Goal: Task Accomplishment & Management: Manage account settings

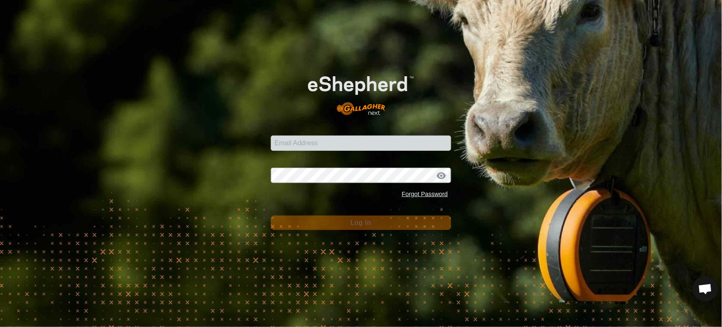
click at [0, 326] on com-1password-button at bounding box center [0, 327] width 0 height 0
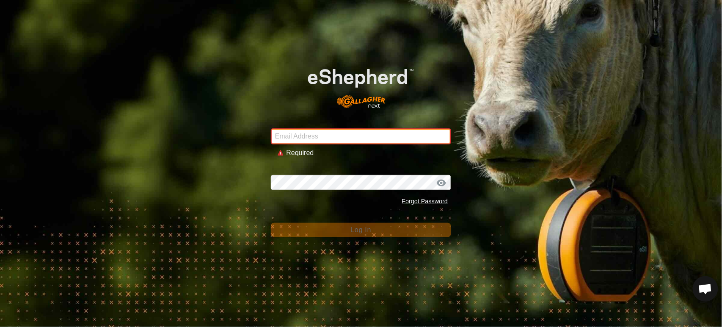
type input "[PERSON_NAME][EMAIL_ADDRESS][DOMAIN_NAME]"
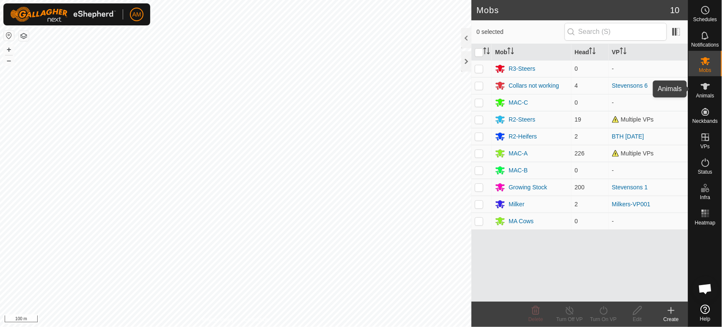
click at [705, 94] on span "Animals" at bounding box center [705, 95] width 18 height 5
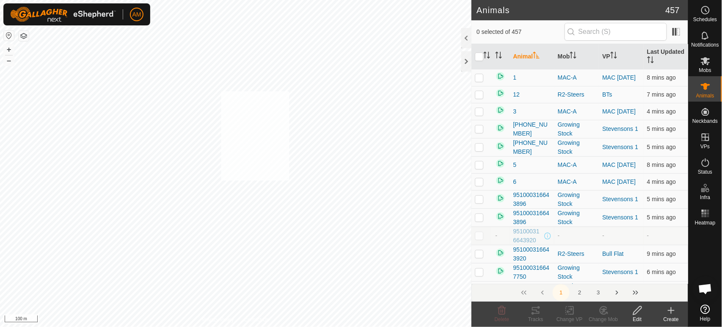
checkbox input "true"
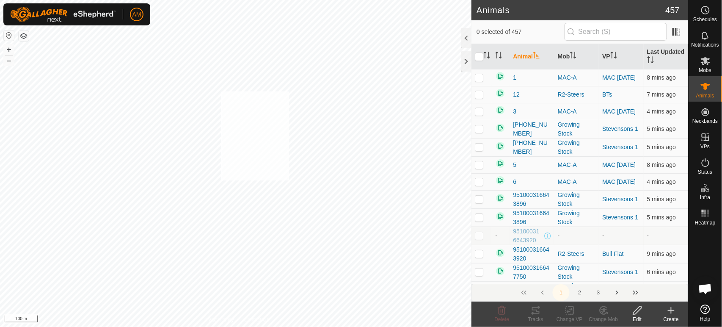
checkbox input "true"
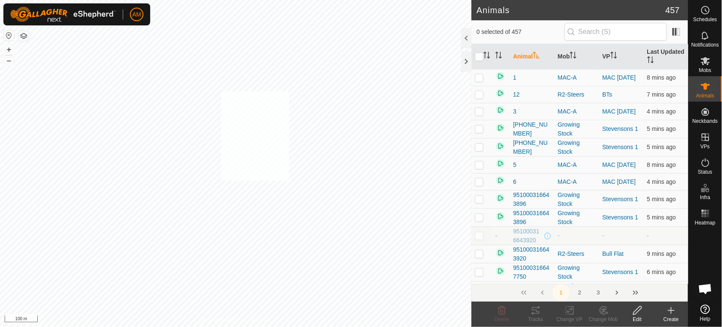
checkbox input "true"
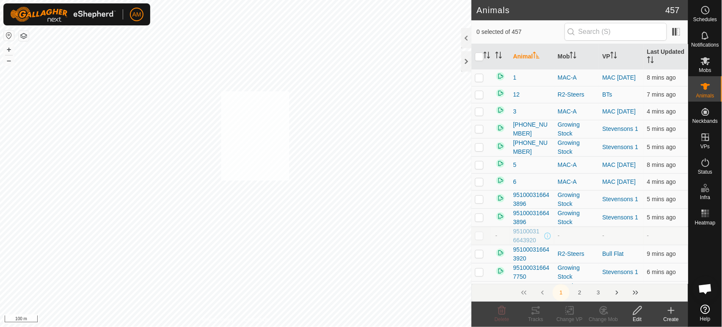
checkbox input "true"
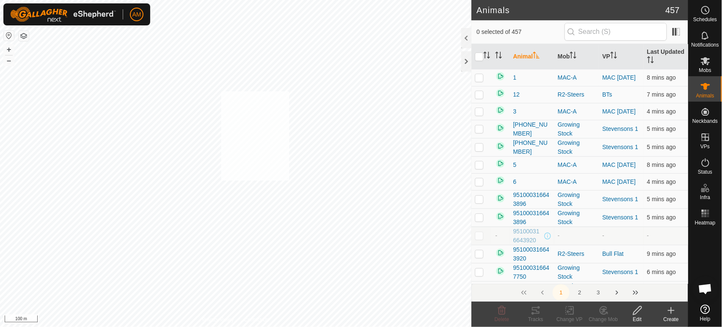
checkbox input "true"
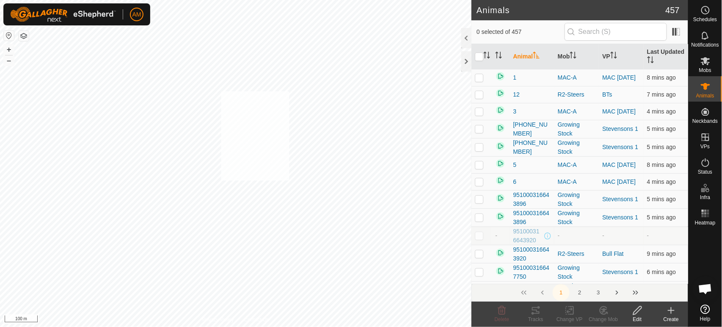
checkbox input "true"
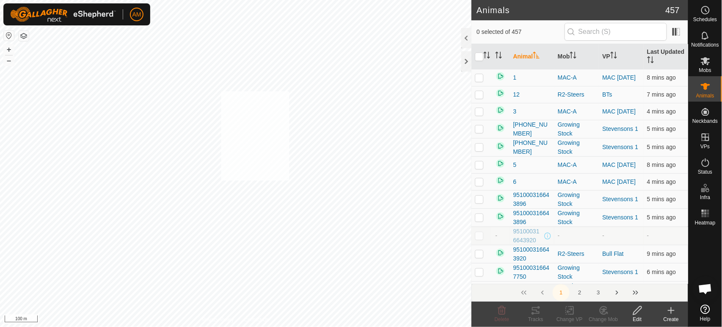
checkbox input "true"
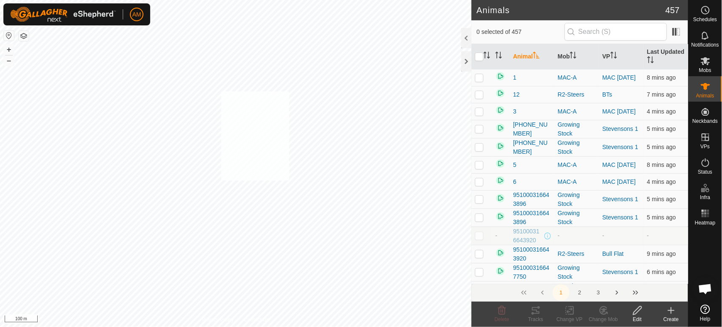
checkbox input "true"
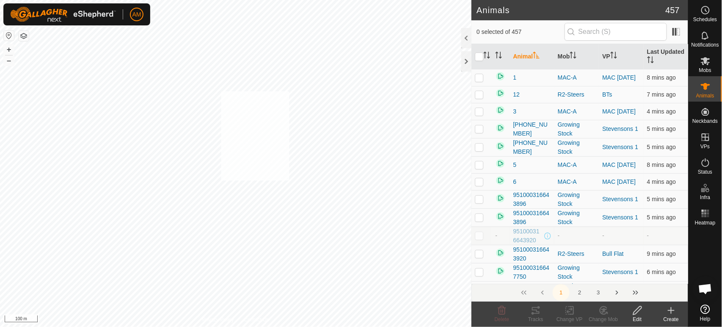
checkbox input "true"
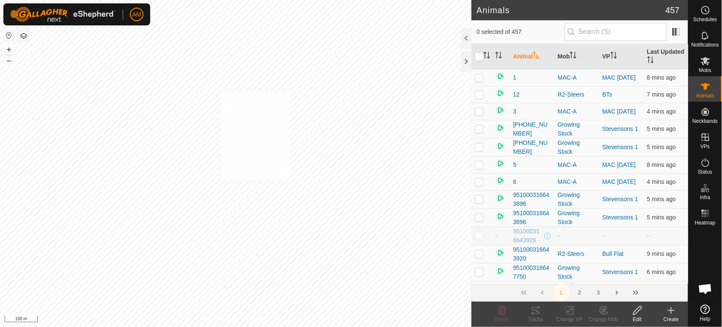
checkbox input "true"
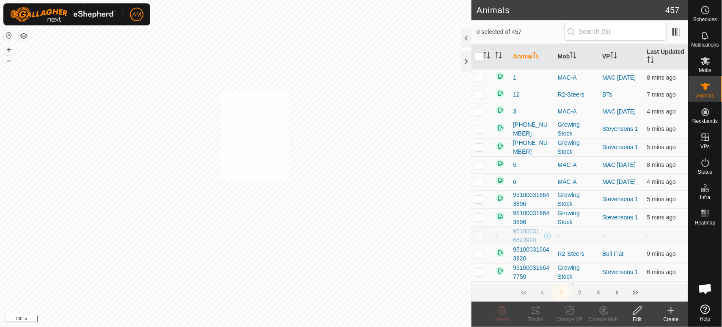
checkbox input "true"
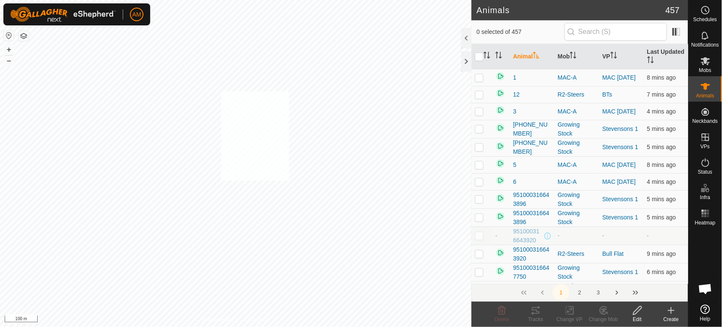
checkbox input "true"
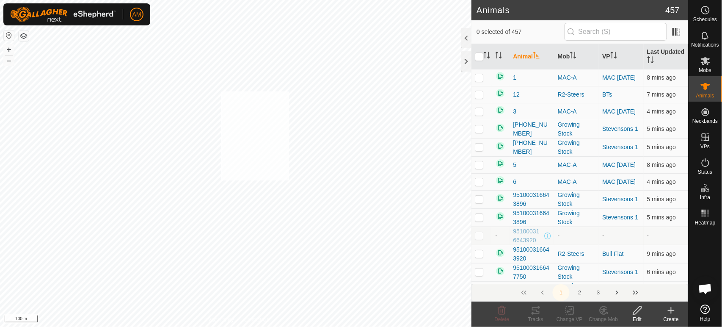
checkbox input "true"
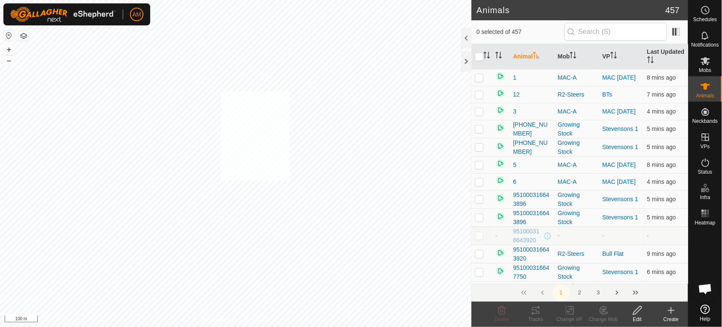
checkbox input "true"
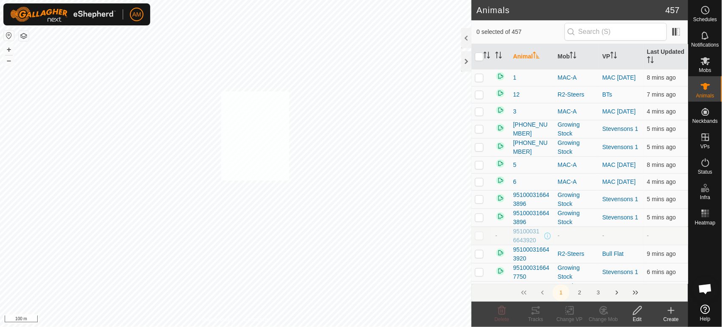
checkbox input "true"
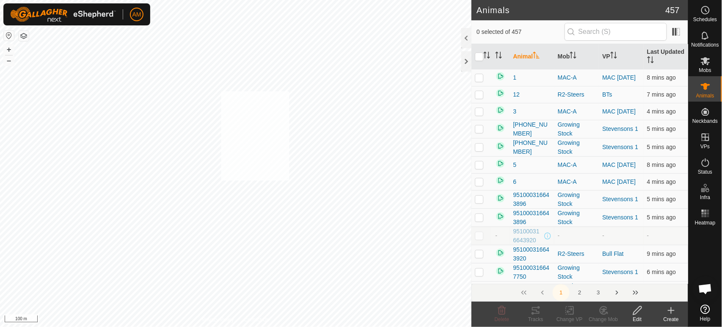
checkbox input "true"
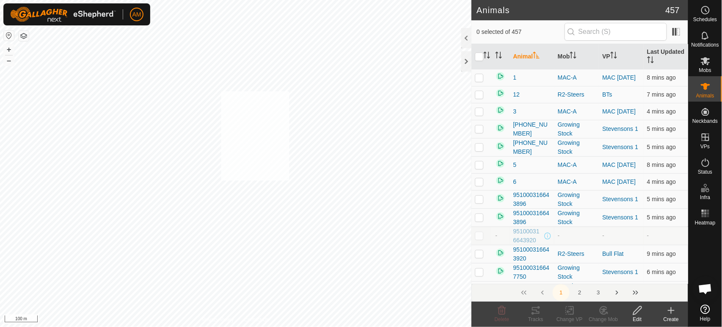
checkbox input "true"
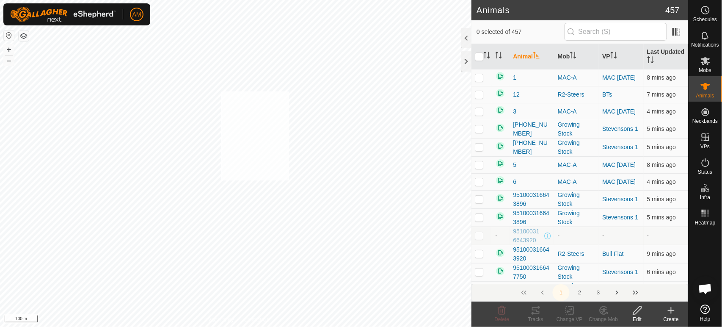
checkbox input "true"
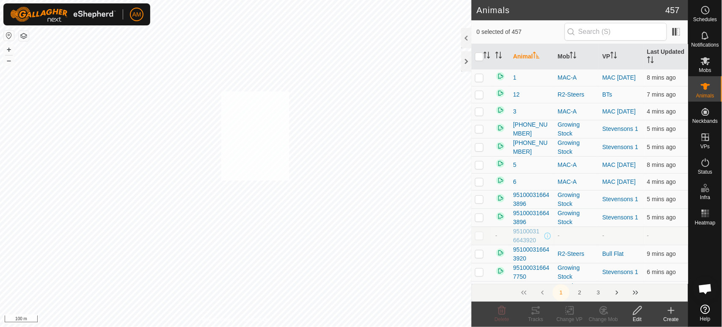
checkbox input "true"
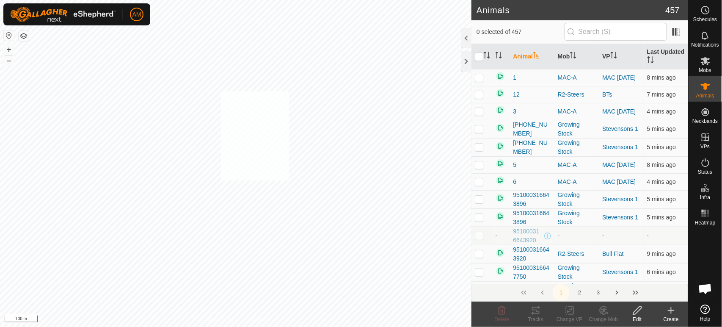
checkbox input "true"
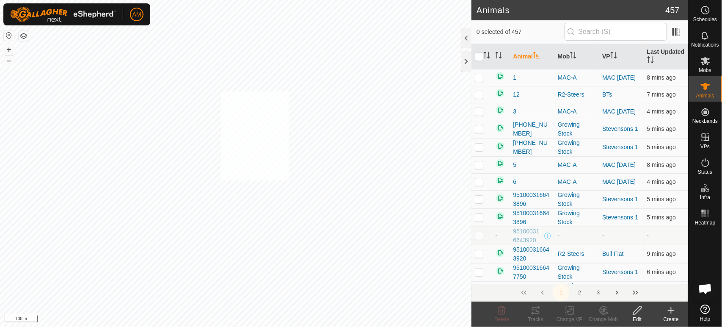
checkbox input "true"
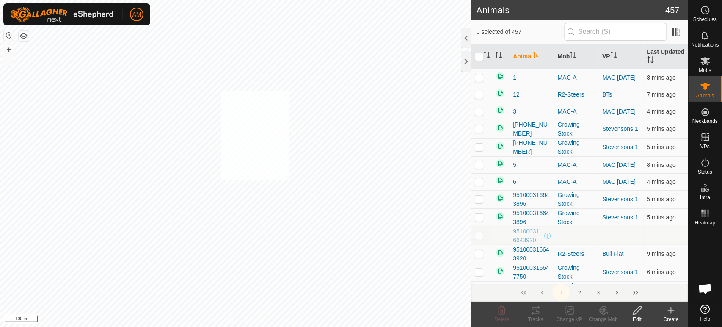
checkbox input "true"
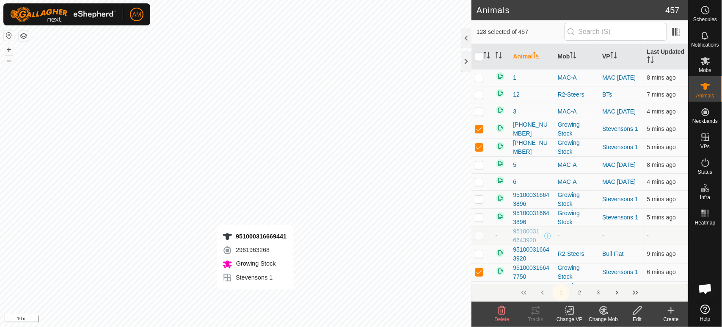
click at [255, 298] on div "951000316669441 2961963268 Growing Stock Stevensons 1 + – ⇧ i 10 m" at bounding box center [236, 163] width 472 height 327
checkbox input "false"
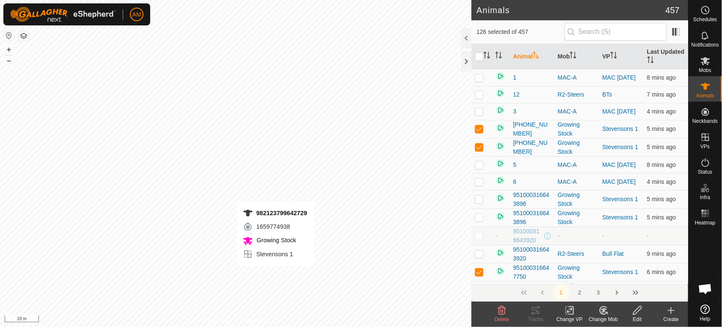
click at [276, 274] on div "982123799642729 1659774938 Growing Stock Stevensons 1 + – ⇧ i 10 m" at bounding box center [236, 163] width 472 height 327
click at [278, 265] on div "951000316670433 0079049244 Growing Stock Stevensons 1 + – ⇧ i 10 m" at bounding box center [236, 163] width 472 height 327
checkbox input "false"
click at [278, 268] on div "951000316724307 0992611369 Growing Stock Stevensons 1 + – ⇧ i 10 m" at bounding box center [236, 163] width 472 height 327
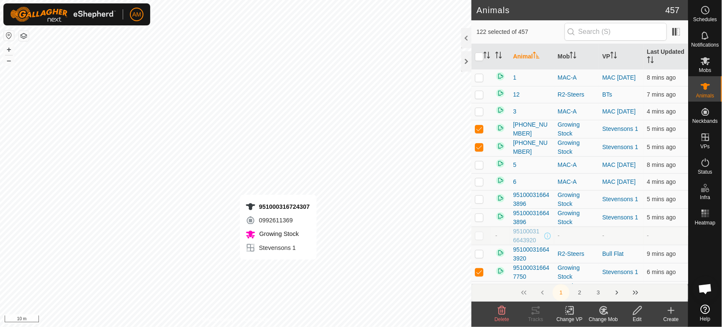
checkbox input "false"
click at [276, 268] on div "951000316658410 0654734377 Growing Stock Stevensons 1 + – ⇧ i 10 m" at bounding box center [236, 163] width 472 height 327
checkbox input "false"
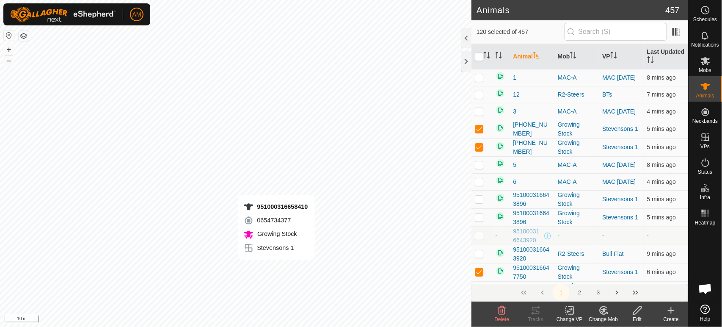
checkbox input "false"
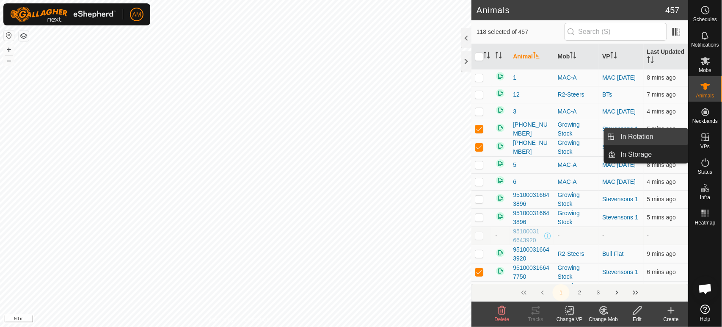
click at [670, 140] on link "In Rotation" at bounding box center [652, 136] width 72 height 17
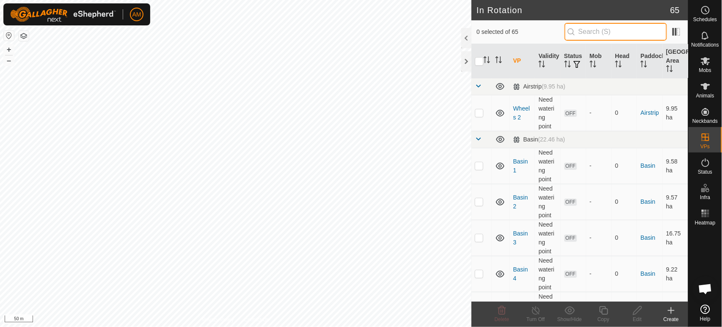
click at [611, 34] on input "text" at bounding box center [616, 32] width 102 height 18
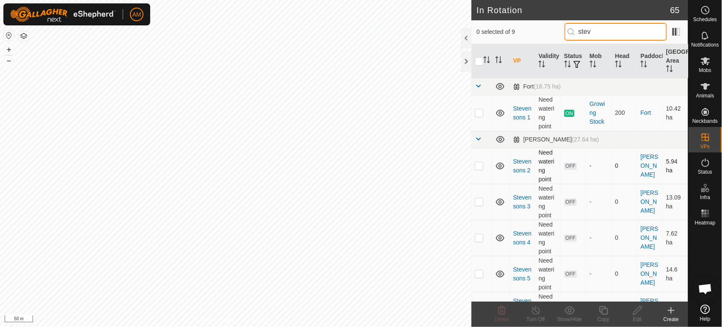
type input "stev"
drag, startPoint x: 486, startPoint y: 167, endPoint x: 474, endPoint y: 170, distance: 12.2
click at [484, 168] on td at bounding box center [482, 166] width 20 height 36
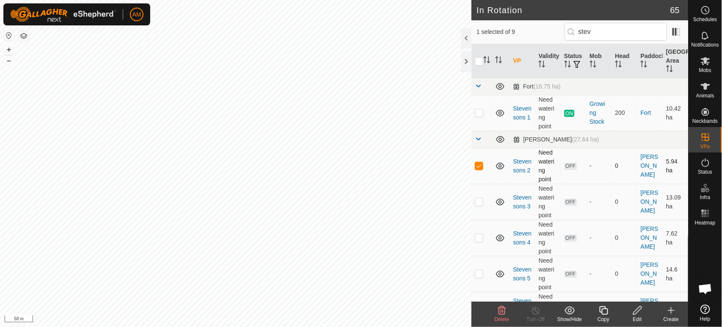
click at [480, 168] on p-checkbox at bounding box center [479, 165] width 8 height 7
click at [481, 167] on p-checkbox at bounding box center [479, 165] width 8 height 7
click at [480, 168] on p-checkbox at bounding box center [479, 165] width 8 height 7
checkbox input "false"
click at [481, 207] on td at bounding box center [482, 202] width 20 height 36
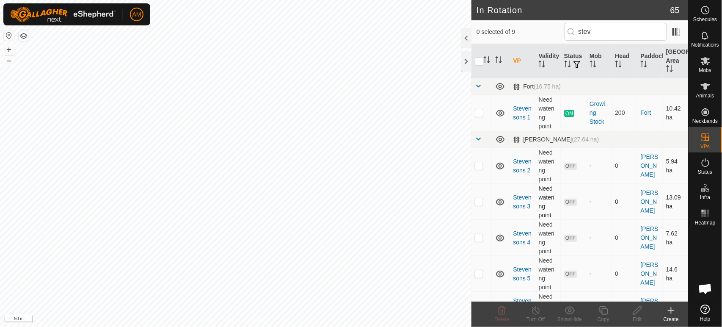
checkbox input "true"
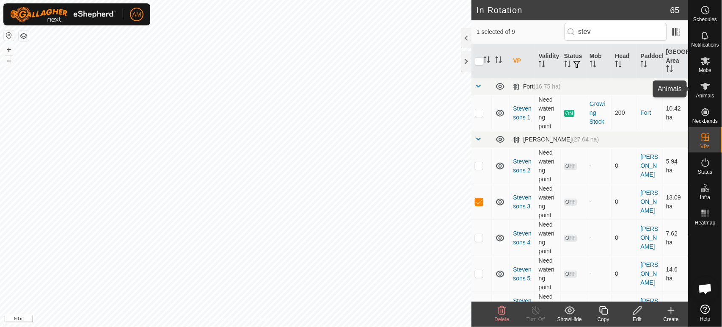
click at [709, 89] on icon at bounding box center [706, 86] width 10 height 10
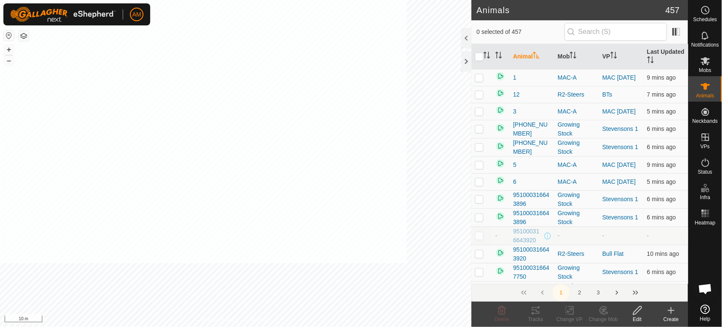
click at [0, 0] on html "AM Schedules Notifications Mobs Animals Neckbands VPs Status Infra Heatmap Help…" at bounding box center [361, 163] width 722 height 327
checkbox input "true"
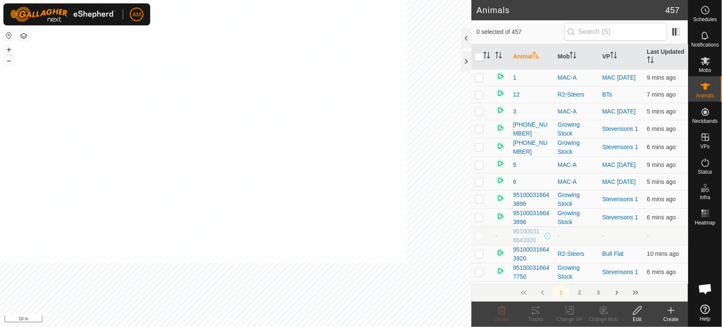
checkbox input "true"
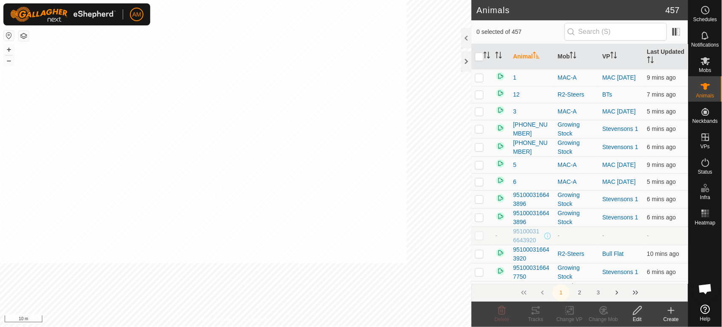
checkbox input "true"
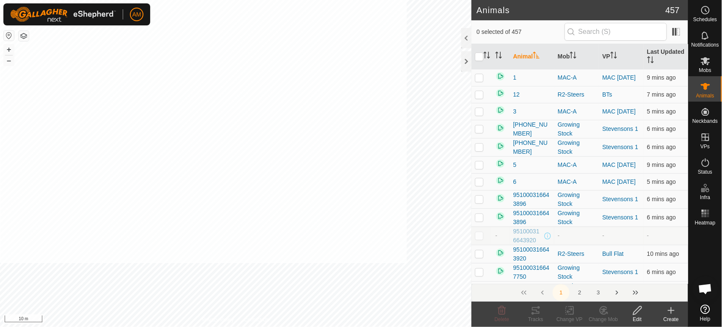
checkbox input "true"
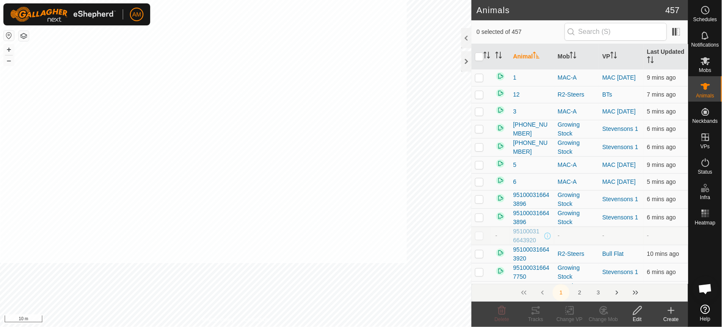
checkbox input "true"
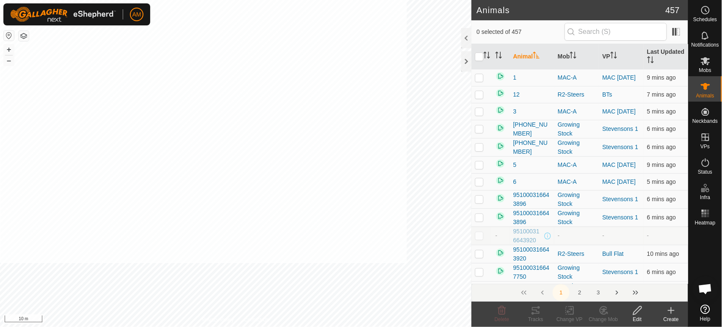
checkbox input "true"
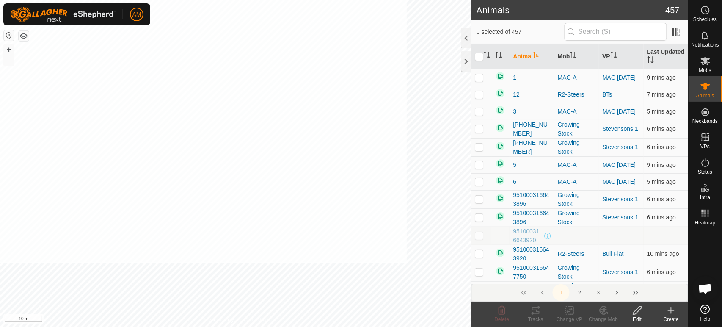
checkbox input "true"
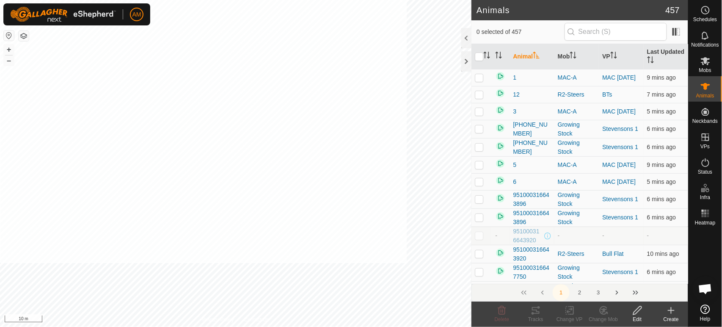
checkbox input "true"
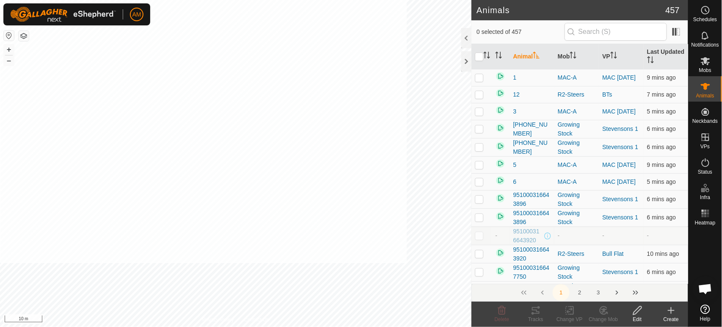
checkbox input "true"
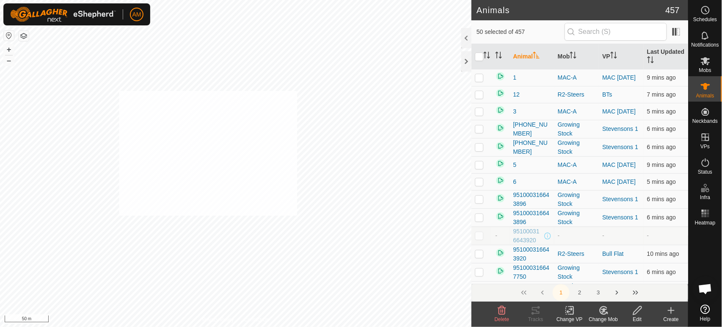
checkbox input "true"
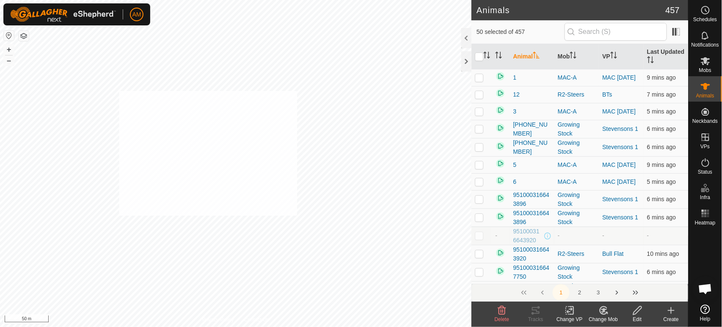
checkbox input "true"
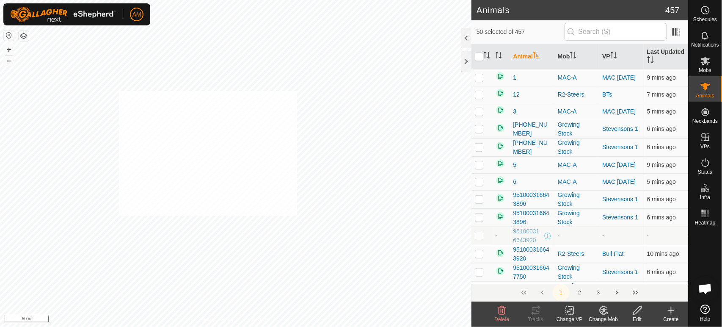
checkbox input "true"
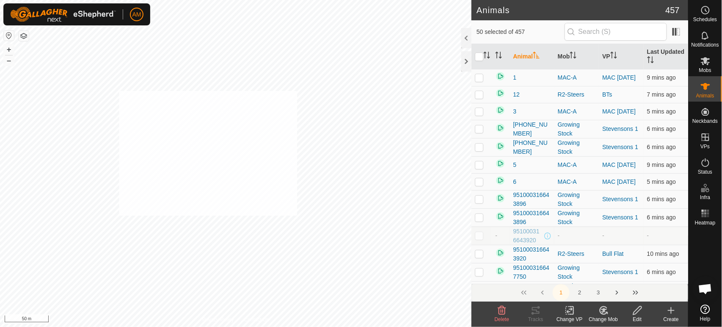
checkbox input "true"
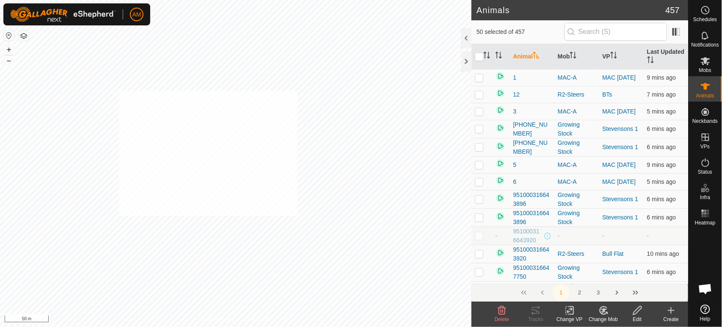
checkbox input "true"
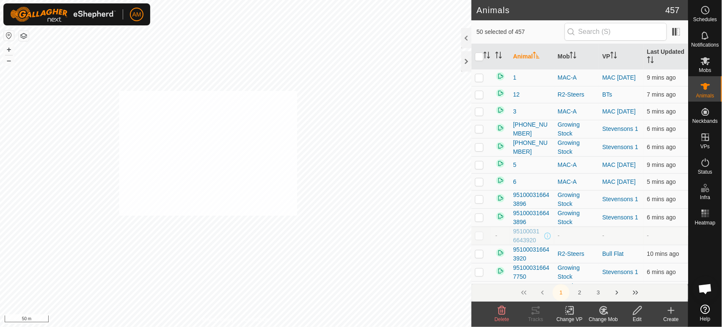
checkbox input "true"
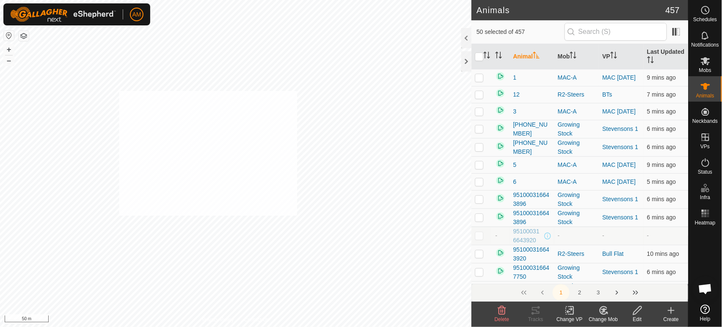
checkbox input "true"
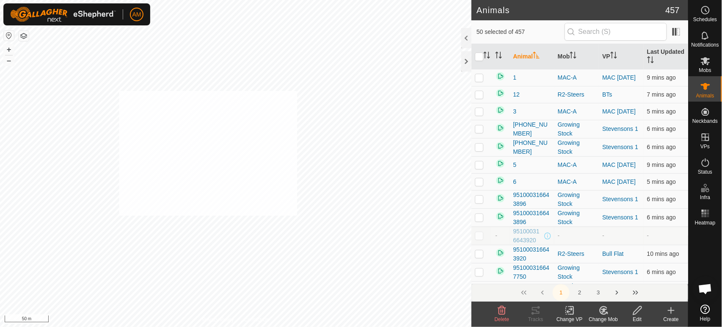
checkbox input "true"
click at [571, 312] on icon at bounding box center [570, 310] width 11 height 10
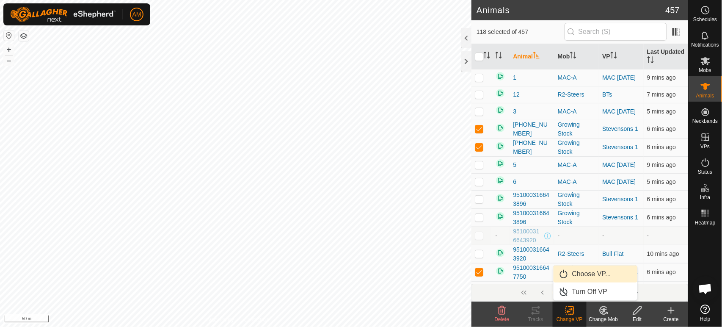
click at [580, 277] on link "Choose VP..." at bounding box center [596, 273] width 84 height 17
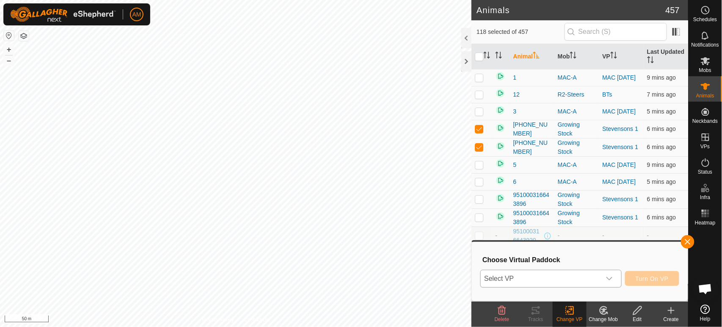
click at [579, 277] on span "Select VP" at bounding box center [541, 278] width 120 height 17
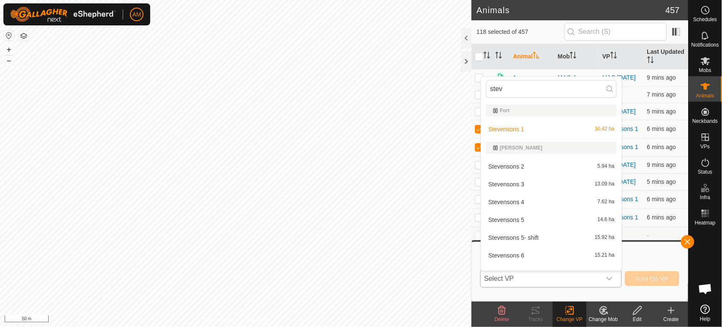
click at [521, 182] on li "Stevensons 3 13.09 ha" at bounding box center [551, 184] width 141 height 17
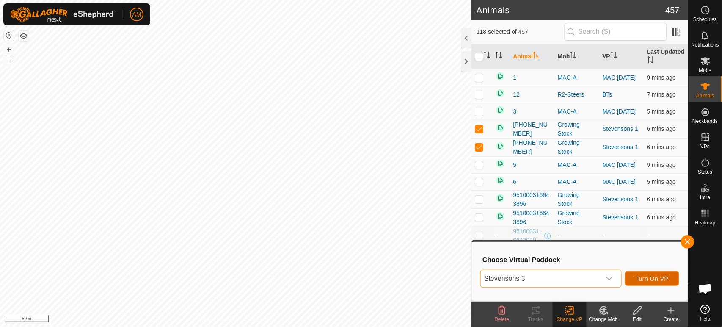
click at [667, 274] on button "Turn On VP" at bounding box center [652, 278] width 54 height 15
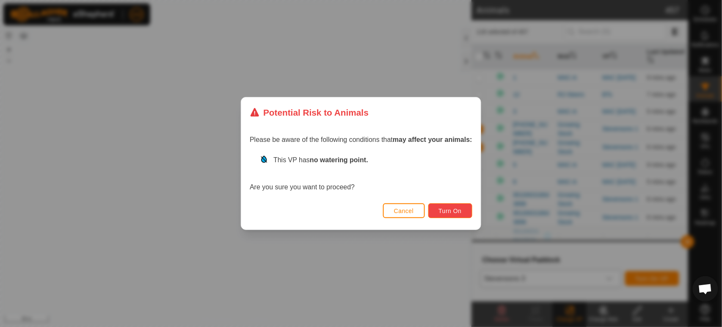
click at [442, 209] on span "Turn On" at bounding box center [450, 210] width 23 height 7
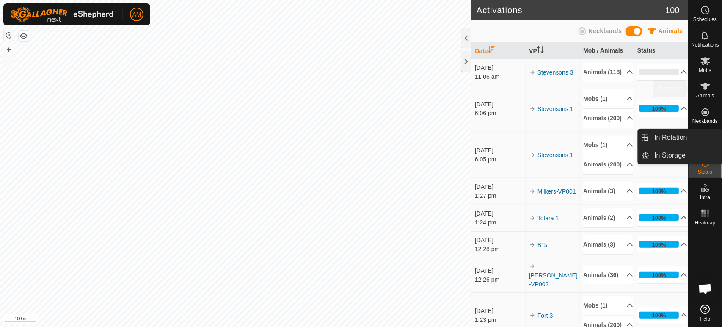
click at [699, 96] on span "Animals" at bounding box center [705, 95] width 18 height 5
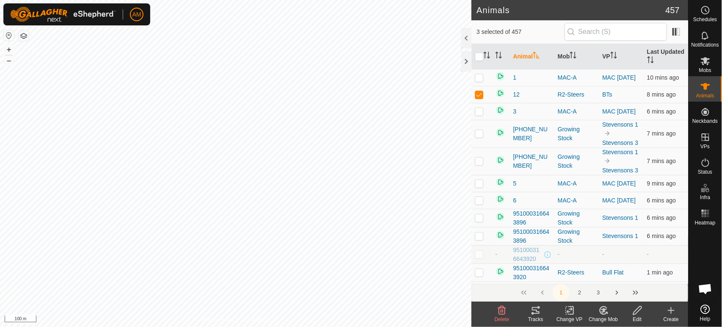
click at [561, 312] on change-vp-svg-icon at bounding box center [570, 310] width 34 height 10
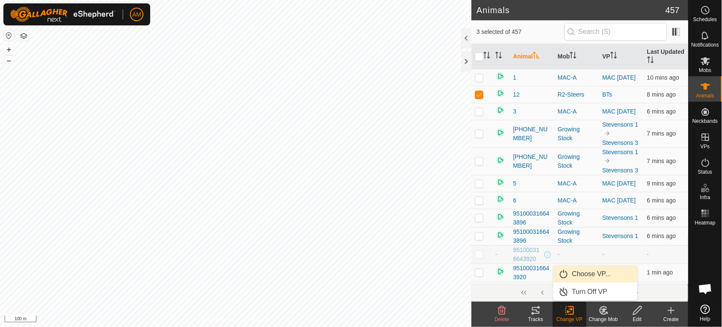
click at [574, 278] on link "Choose VP..." at bounding box center [596, 273] width 84 height 17
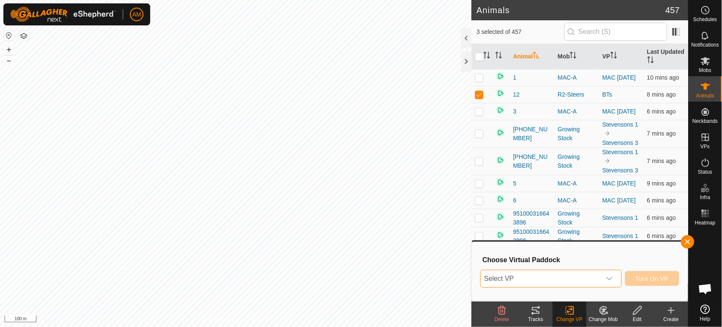
click at [569, 279] on span "Select VP" at bounding box center [541, 278] width 120 height 17
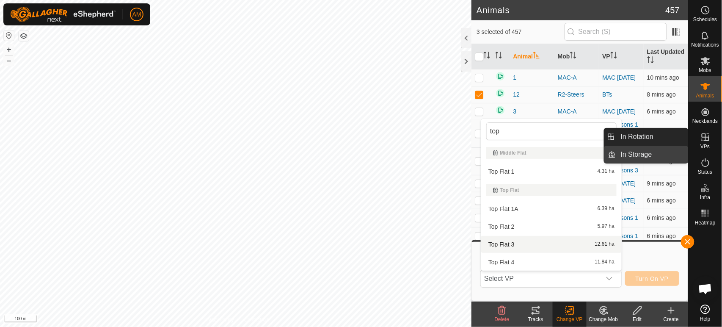
drag, startPoint x: 688, startPoint y: 138, endPoint x: 666, endPoint y: 152, distance: 26.3
click at [676, 141] on link "In Rotation" at bounding box center [652, 136] width 72 height 17
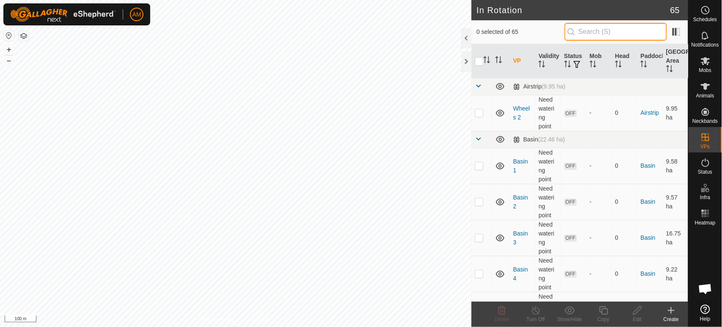
click at [588, 35] on input "text" at bounding box center [616, 32] width 102 height 18
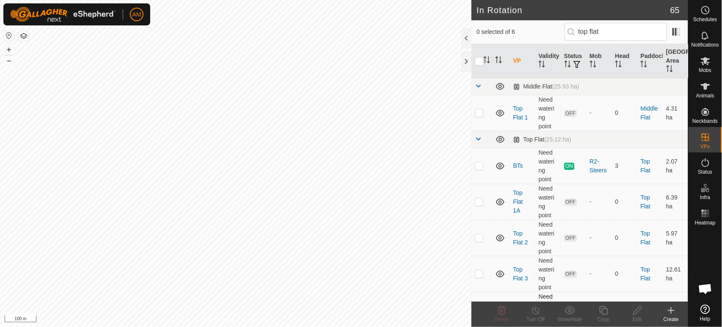
click at [481, 286] on tbody "Middle Flat (25.93 ha) Top Flat 1 Need watering point OFF - 0 Middle Flat 4.31 …" at bounding box center [580, 203] width 217 height 250
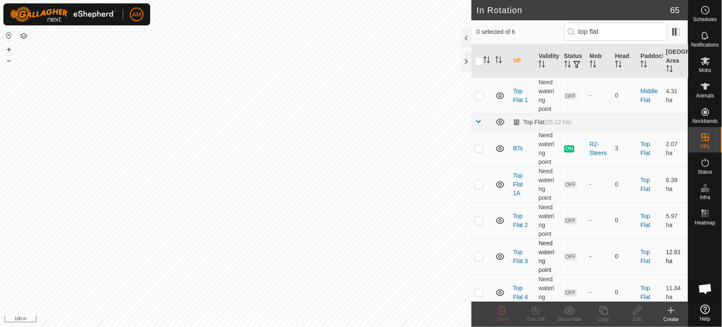
scroll to position [26, 0]
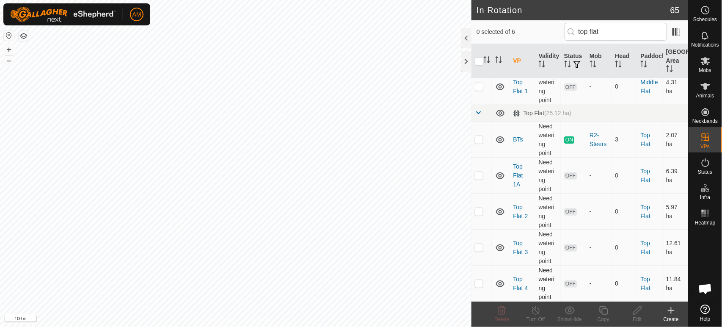
click at [478, 285] on p-checkbox at bounding box center [479, 283] width 8 height 7
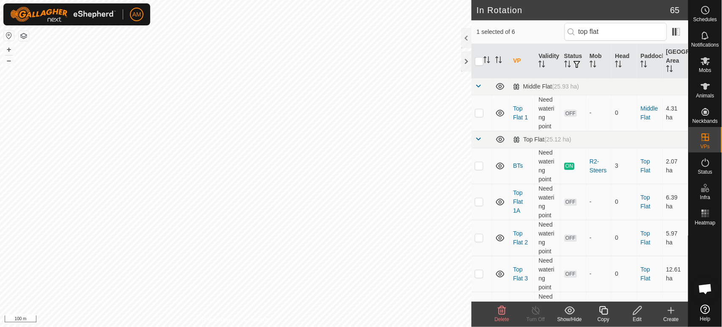
click at [638, 316] on div "Edit" at bounding box center [638, 319] width 34 height 8
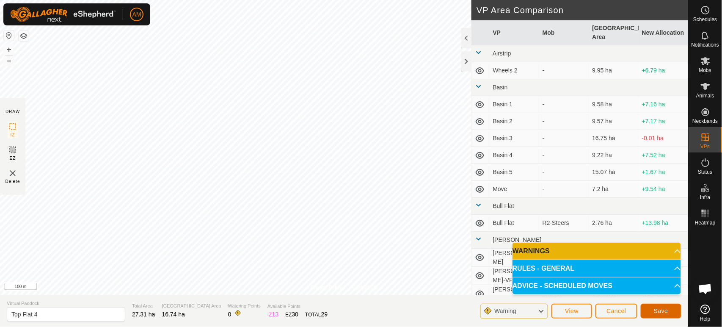
click at [663, 305] on button "Save" at bounding box center [661, 311] width 41 height 15
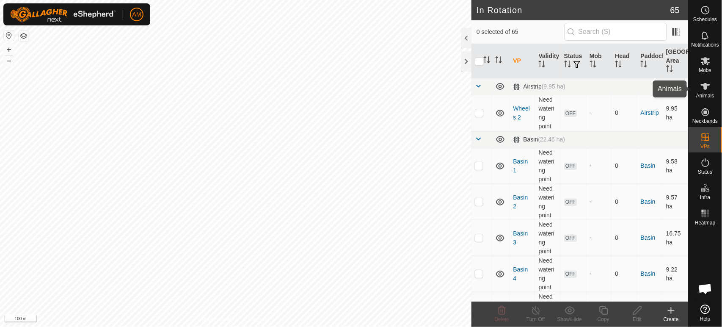
click at [706, 91] on es-animals-svg-icon at bounding box center [705, 87] width 15 height 14
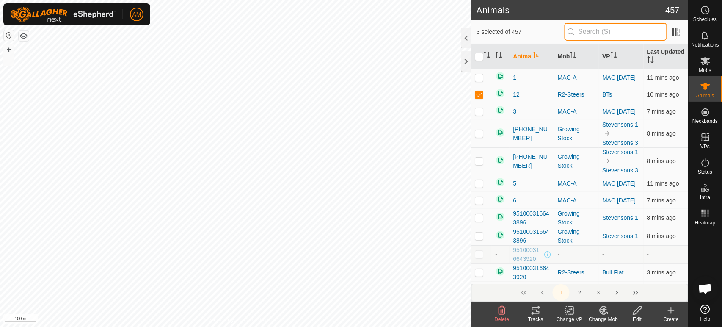
click at [587, 33] on input "text" at bounding box center [616, 32] width 102 height 18
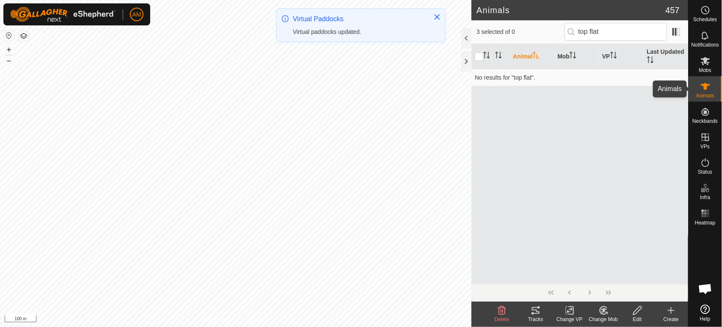
click at [697, 86] on div "Animals" at bounding box center [705, 88] width 33 height 25
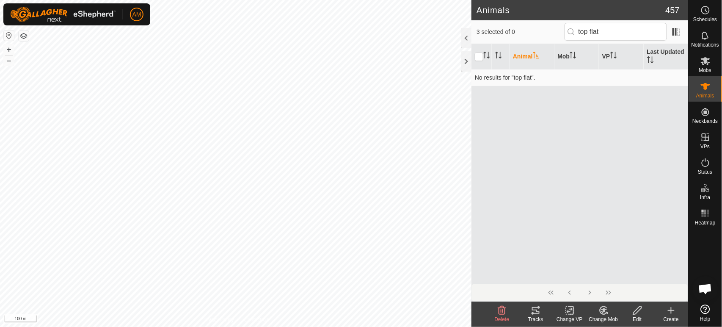
click at [565, 307] on icon at bounding box center [570, 310] width 11 height 10
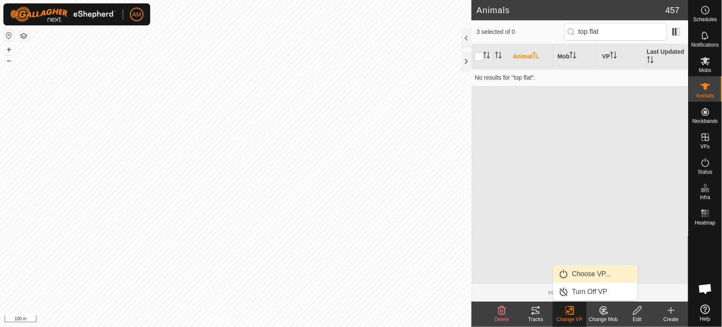
click at [573, 269] on link "Choose VP..." at bounding box center [596, 273] width 84 height 17
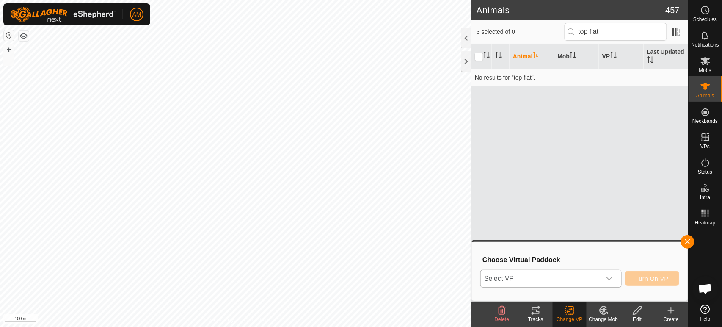
click at [554, 274] on span "Select VP" at bounding box center [541, 278] width 120 height 17
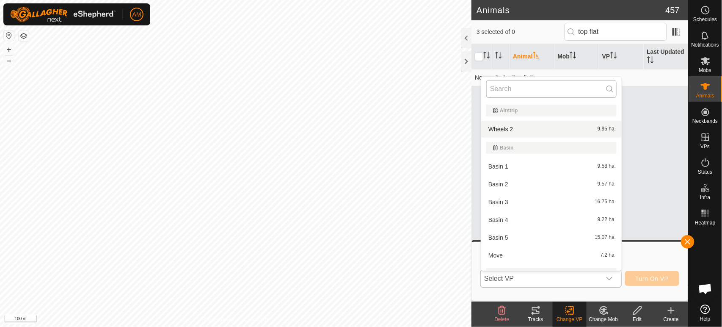
click at [517, 89] on input "text" at bounding box center [551, 89] width 130 height 18
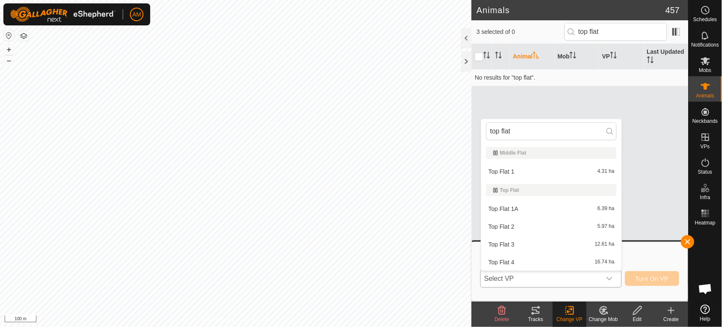
click at [506, 262] on li "Top Flat 4 16.74 ha" at bounding box center [551, 262] width 141 height 17
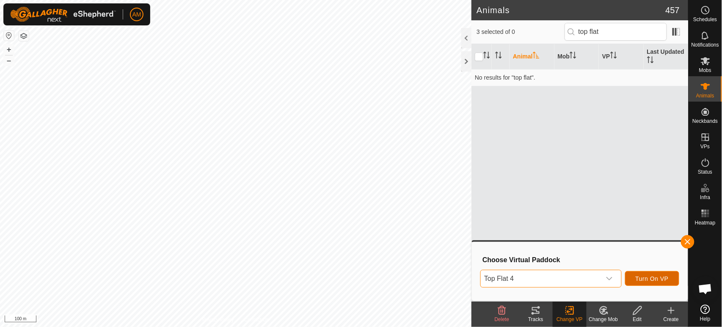
click at [660, 280] on span "Turn On VP" at bounding box center [652, 278] width 33 height 7
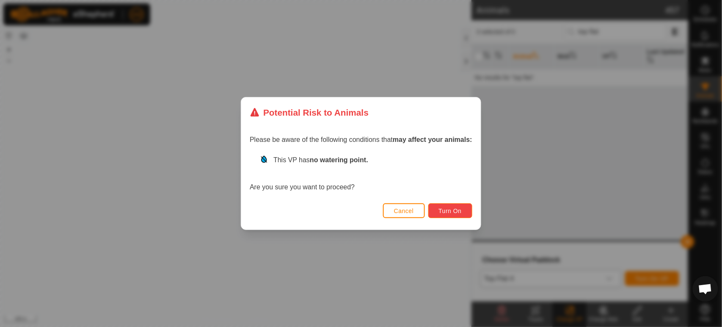
click at [463, 215] on button "Turn On" at bounding box center [450, 210] width 44 height 15
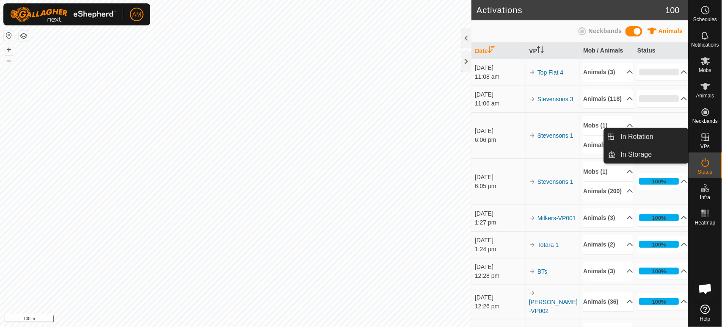
click at [666, 135] on link "In Rotation" at bounding box center [652, 136] width 72 height 17
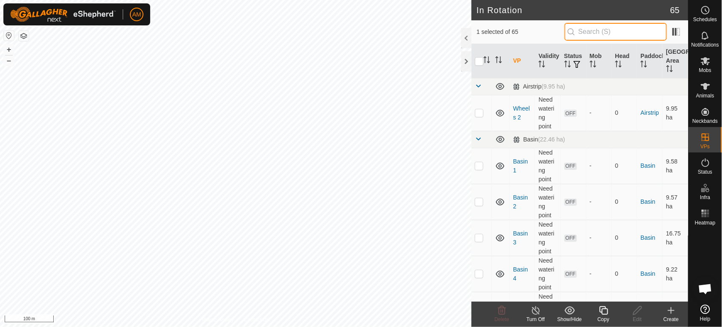
click at [590, 30] on input "text" at bounding box center [616, 32] width 102 height 18
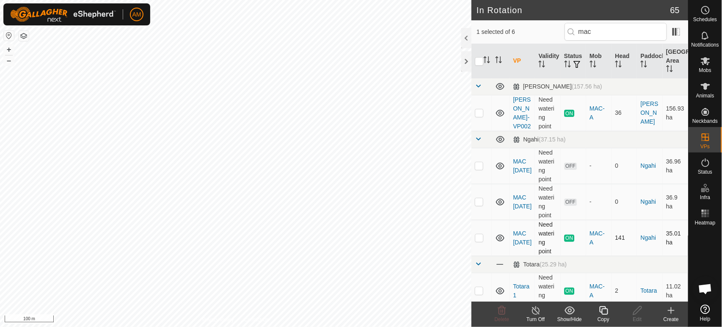
click at [476, 240] on p-checkbox at bounding box center [479, 237] width 8 height 7
click at [477, 61] on input "checkbox" at bounding box center [479, 61] width 8 height 8
click at [478, 63] on input "checkbox" at bounding box center [479, 61] width 8 height 8
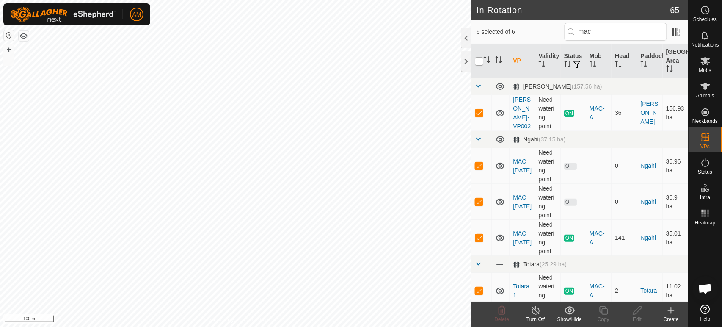
click at [479, 62] on input "checkbox" at bounding box center [479, 61] width 8 height 8
drag, startPoint x: 589, startPoint y: 33, endPoint x: 500, endPoint y: 41, distance: 89.7
click at [500, 41] on div "6 selected of 6 mac" at bounding box center [580, 32] width 217 height 24
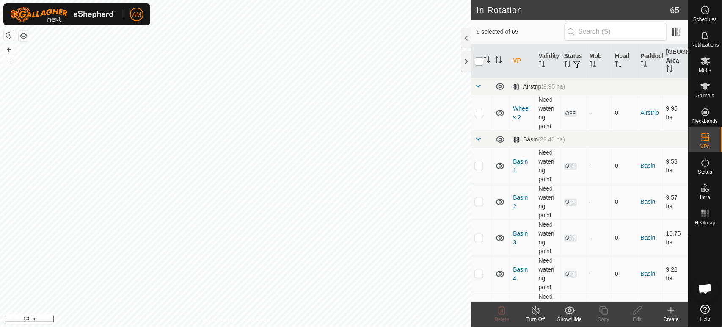
click at [476, 59] on input "checkbox" at bounding box center [479, 61] width 8 height 8
click at [481, 59] on input "checkbox" at bounding box center [479, 61] width 8 height 8
click at [480, 60] on input "checkbox" at bounding box center [479, 61] width 8 height 8
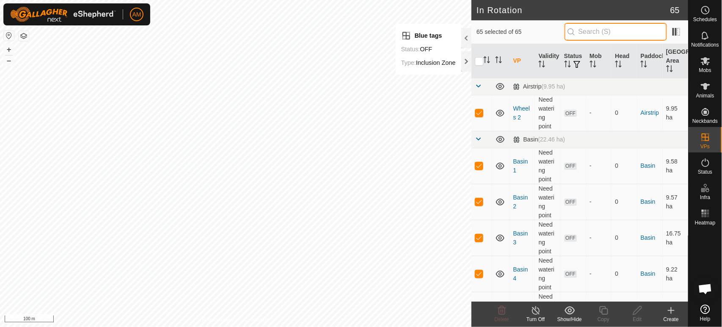
click at [581, 37] on input "text" at bounding box center [616, 32] width 102 height 18
click at [479, 60] on input "checkbox" at bounding box center [479, 61] width 8 height 8
click at [480, 62] on input "checkbox" at bounding box center [479, 61] width 8 height 8
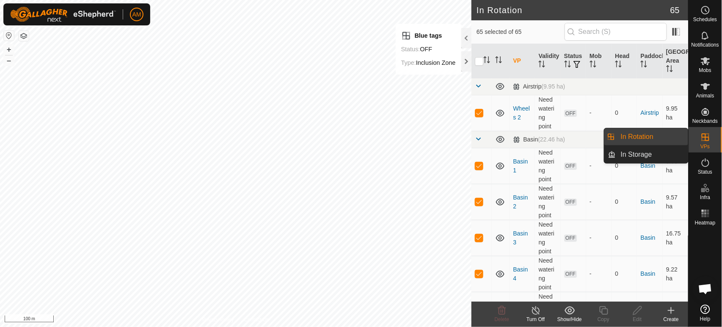
click at [668, 138] on link "In Rotation" at bounding box center [652, 136] width 72 height 17
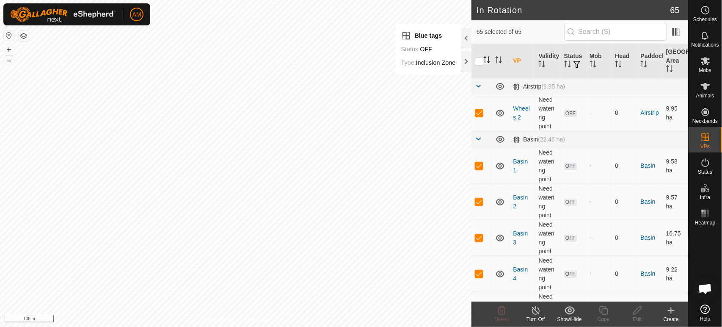
click at [484, 62] on input "checkbox" at bounding box center [479, 61] width 8 height 8
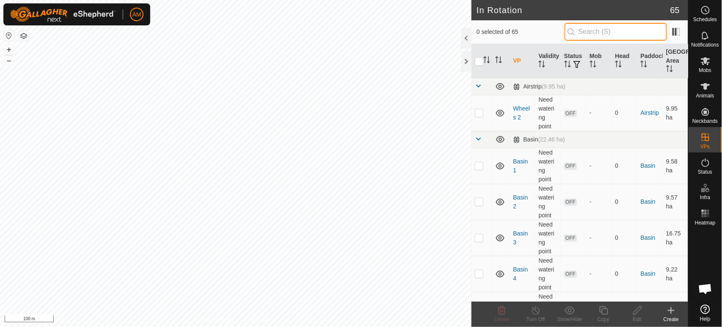
click at [582, 33] on input "text" at bounding box center [616, 32] width 102 height 18
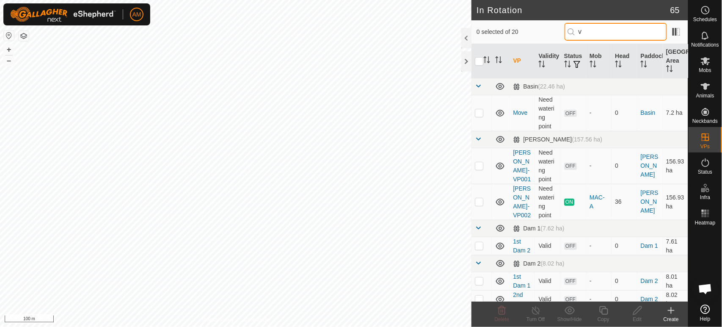
type input "vp"
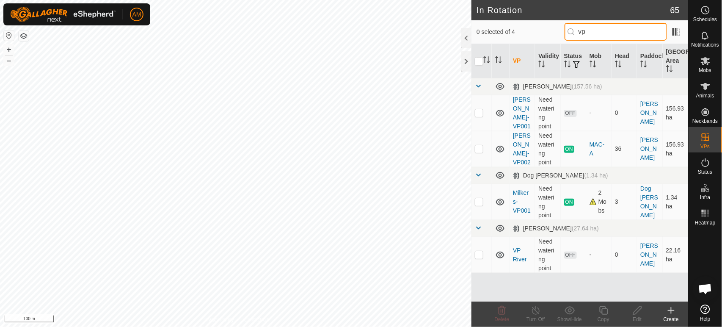
drag, startPoint x: 604, startPoint y: 28, endPoint x: 556, endPoint y: 30, distance: 47.5
click at [556, 30] on div "0 selected of 4 vp" at bounding box center [580, 32] width 207 height 18
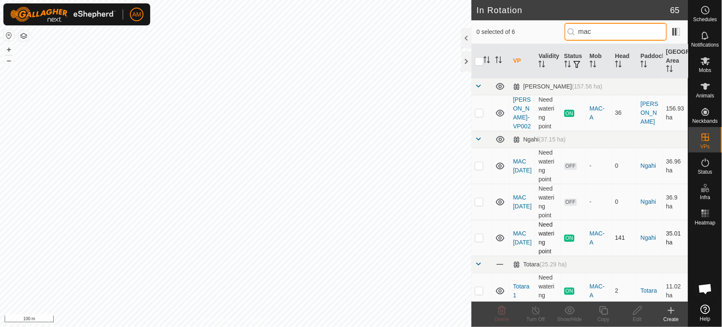
type input "mac"
click at [484, 241] on td at bounding box center [482, 238] width 20 height 36
checkbox input "true"
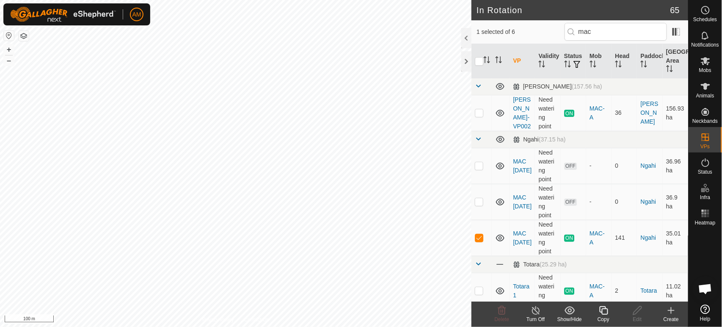
click at [605, 313] on icon at bounding box center [604, 310] width 11 height 10
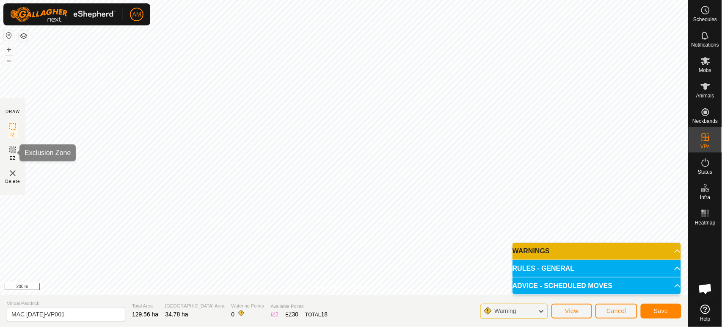
click at [10, 152] on rect at bounding box center [12, 149] width 7 height 7
click at [659, 309] on span "Save" at bounding box center [661, 310] width 14 height 7
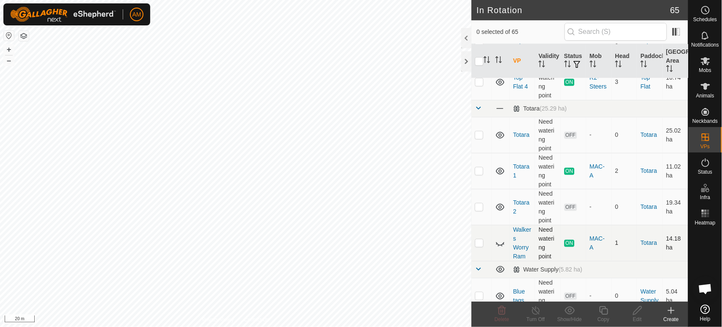
scroll to position [2414, 0]
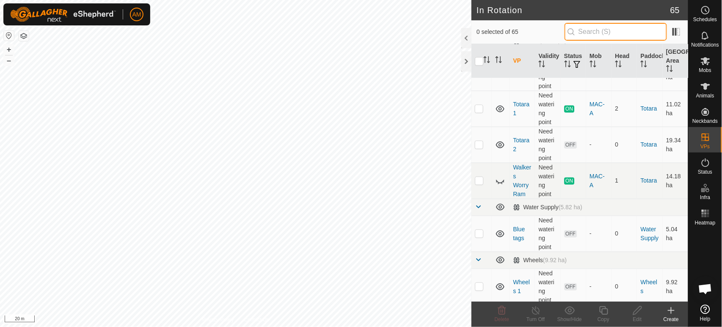
click at [596, 36] on input "text" at bounding box center [616, 32] width 102 height 18
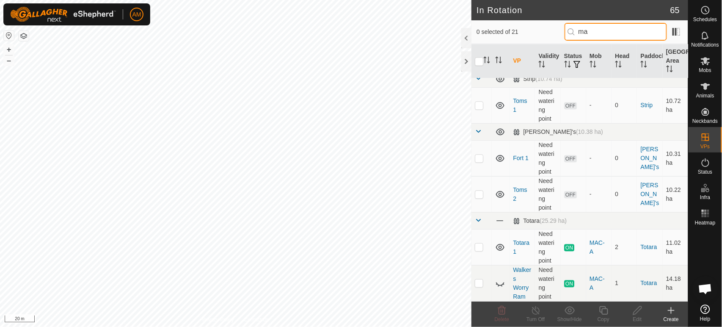
scroll to position [0, 0]
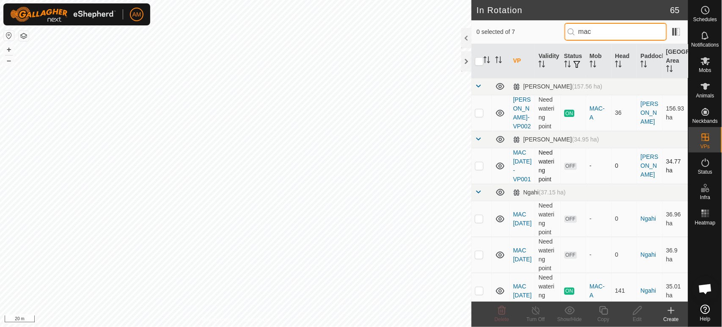
type input "mac"
click at [483, 169] on p-checkbox at bounding box center [479, 165] width 8 height 7
checkbox input "true"
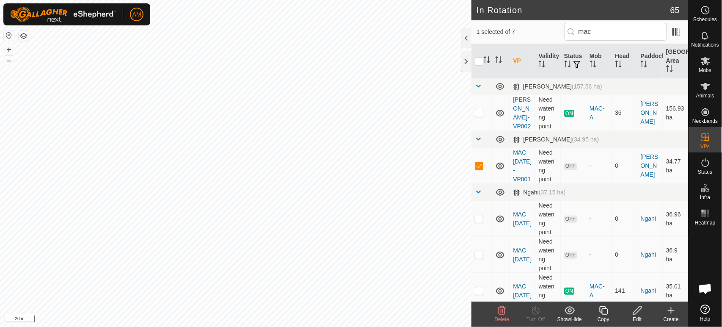
click at [633, 319] on div "Edit" at bounding box center [638, 319] width 34 height 8
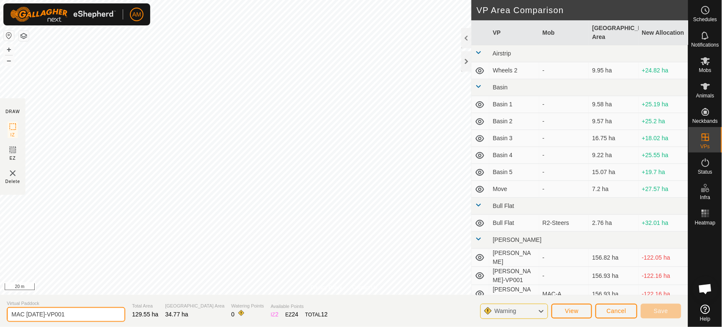
click at [176, 291] on div "Privacy Policy Contact Us + – ⇧ i 20 m DRAW IZ EZ Delete VP Area Comparison VP …" at bounding box center [344, 163] width 688 height 327
type input "MAC 10 Oct"
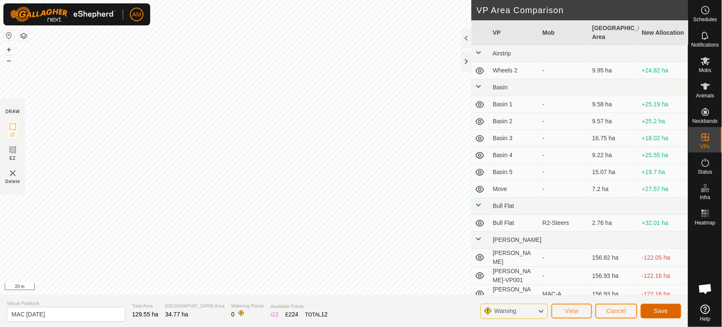
click at [662, 317] on button "Save" at bounding box center [661, 311] width 41 height 15
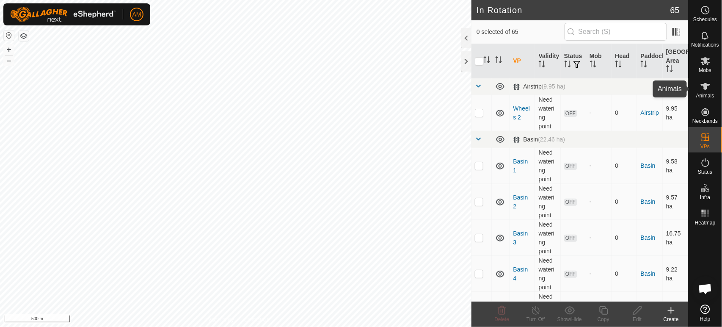
click at [706, 88] on icon at bounding box center [705, 86] width 9 height 7
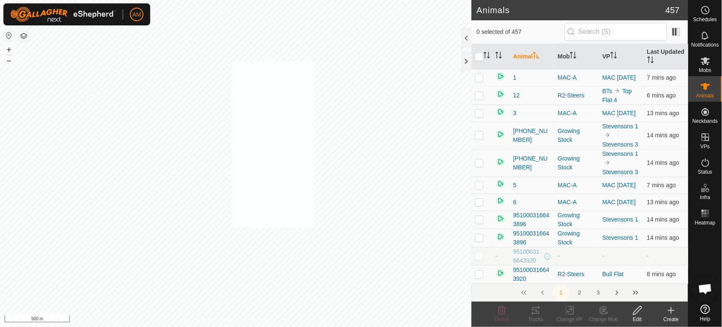
checkbox input "true"
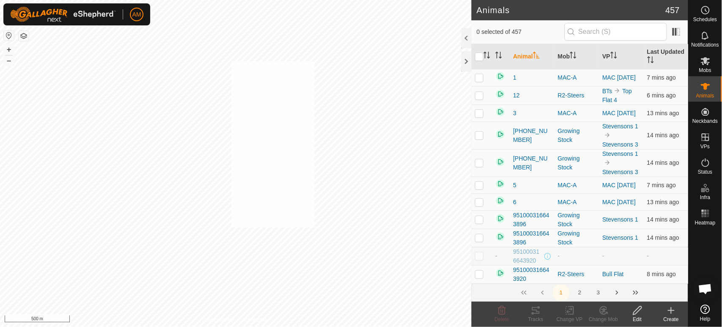
checkbox input "true"
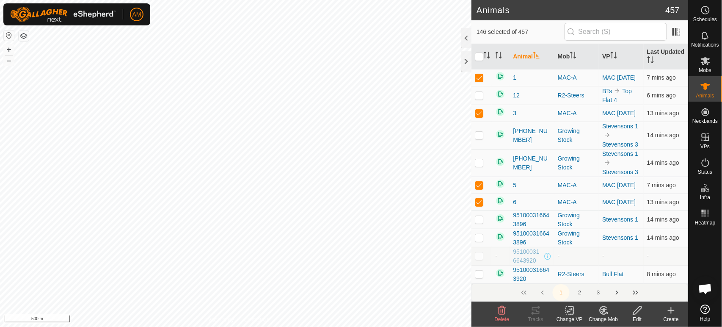
click at [567, 316] on div "Change VP" at bounding box center [570, 319] width 34 height 8
click at [566, 273] on link "Choose VP..." at bounding box center [596, 273] width 84 height 17
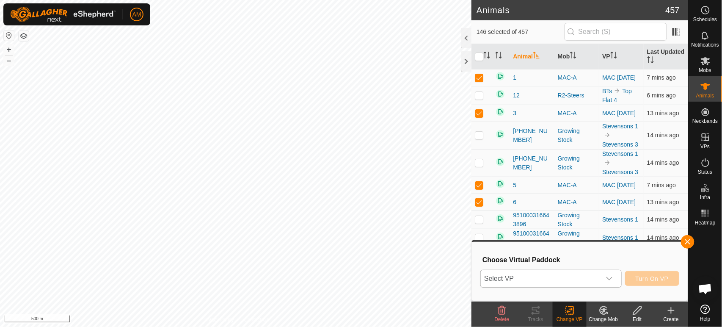
click at [525, 277] on span "Select VP" at bounding box center [541, 278] width 120 height 17
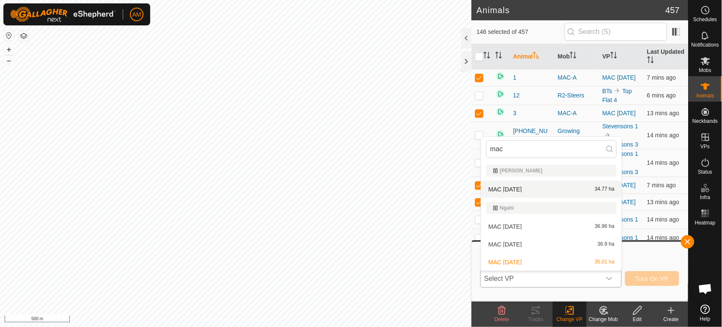
type input "mac"
click at [524, 187] on li "MAC 10 Oct 34.77 ha" at bounding box center [551, 189] width 141 height 17
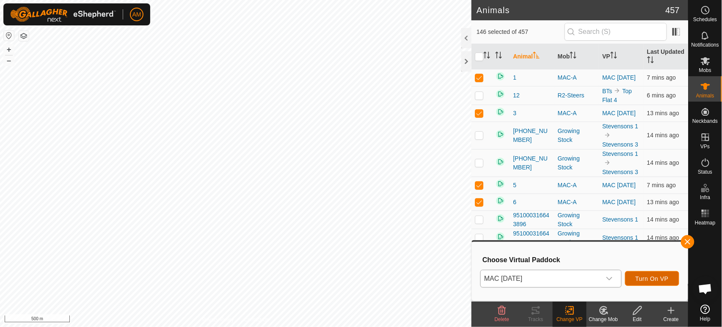
click at [661, 280] on span "Turn On VP" at bounding box center [652, 278] width 33 height 7
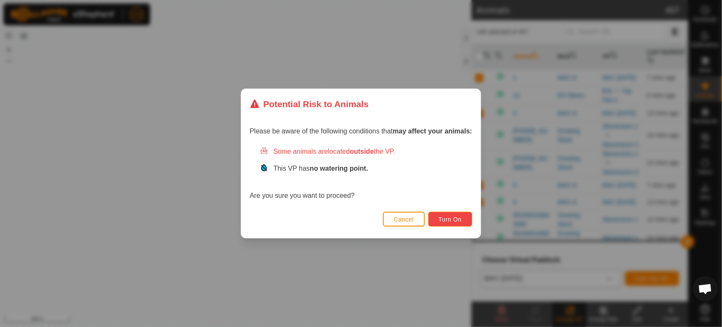
click at [453, 222] on span "Turn On" at bounding box center [450, 219] width 23 height 7
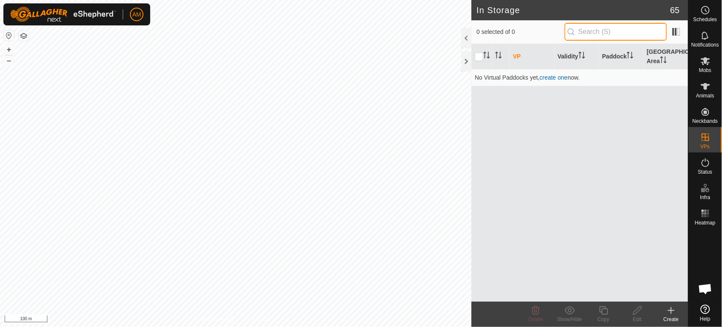
click at [608, 34] on input "text" at bounding box center [616, 32] width 102 height 18
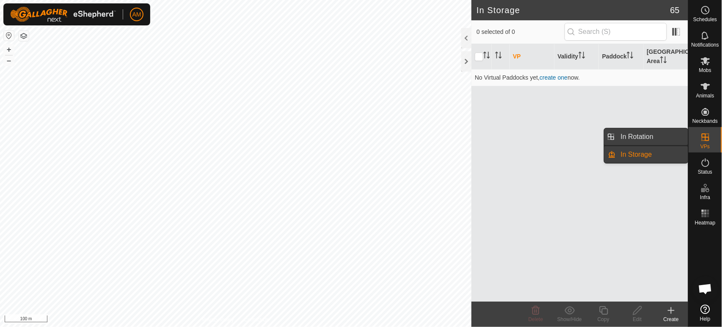
click at [669, 134] on link "In Rotation" at bounding box center [652, 136] width 72 height 17
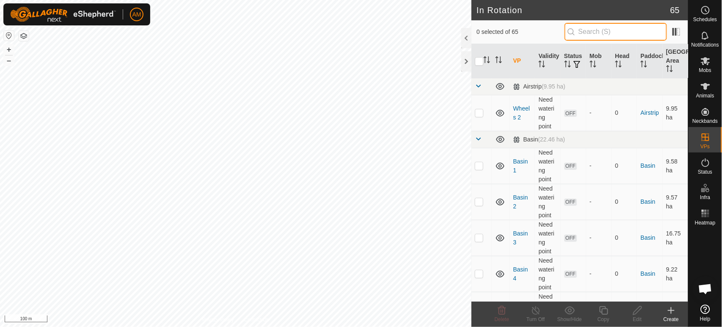
click at [596, 26] on input "text" at bounding box center [616, 32] width 102 height 18
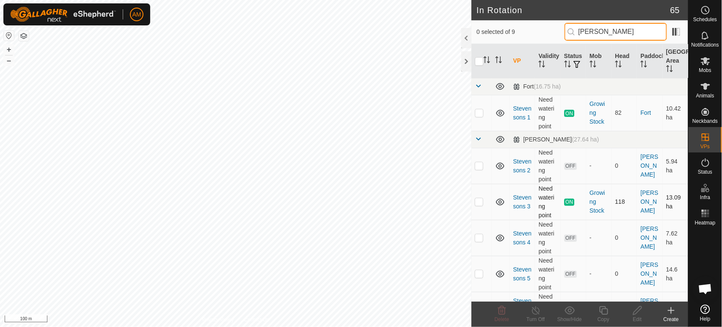
type input "steve"
click at [476, 204] on p-checkbox at bounding box center [479, 201] width 8 height 7
checkbox input "true"
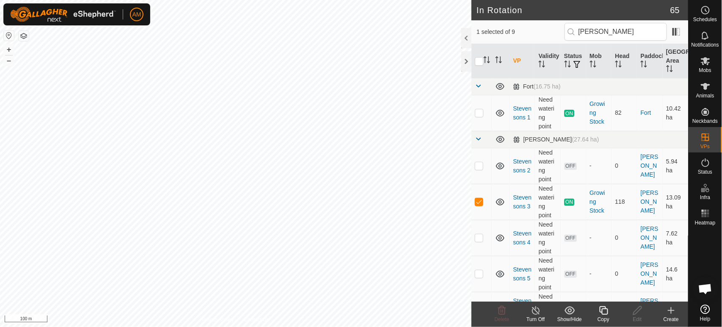
click at [597, 313] on copy-svg-icon at bounding box center [604, 310] width 34 height 10
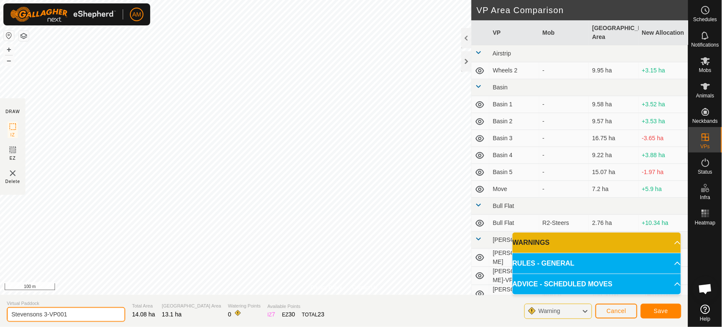
drag, startPoint x: 51, startPoint y: 314, endPoint x: 55, endPoint y: 312, distance: 4.8
click at [55, 312] on input "Stevensons 3-VP001" at bounding box center [66, 314] width 119 height 15
click at [681, 309] on button "Save" at bounding box center [661, 311] width 41 height 15
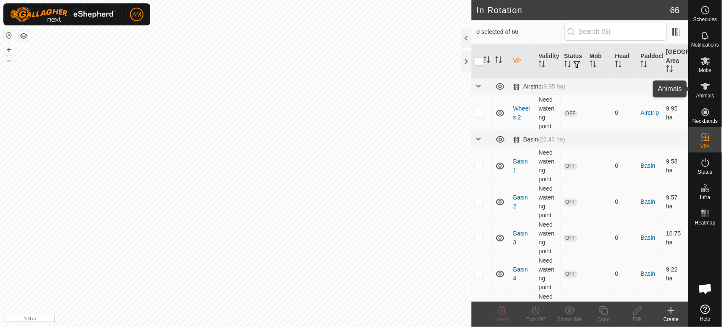
click at [706, 95] on span "Animals" at bounding box center [705, 95] width 18 height 5
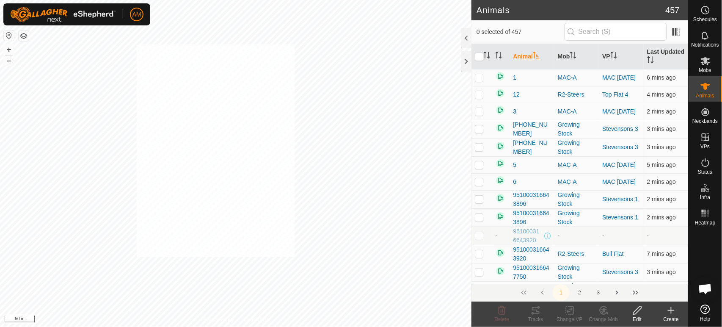
checkbox input "true"
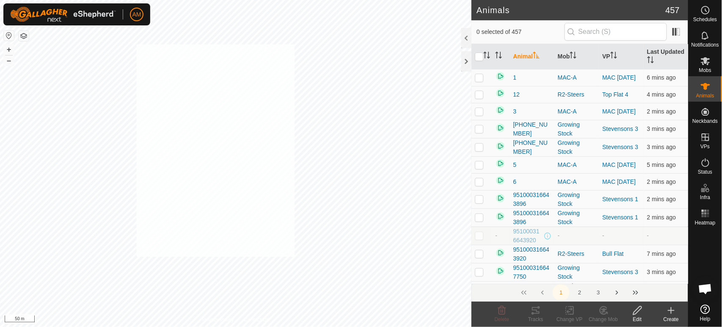
checkbox input "true"
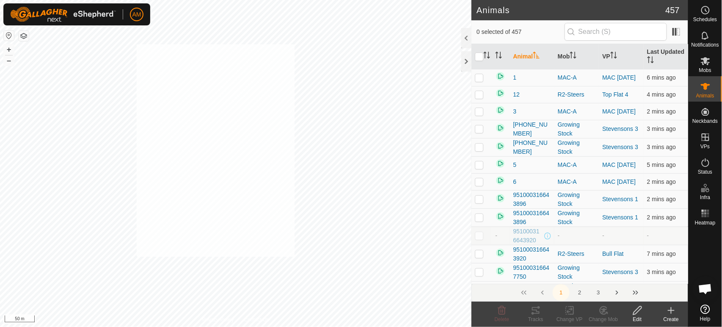
checkbox input "true"
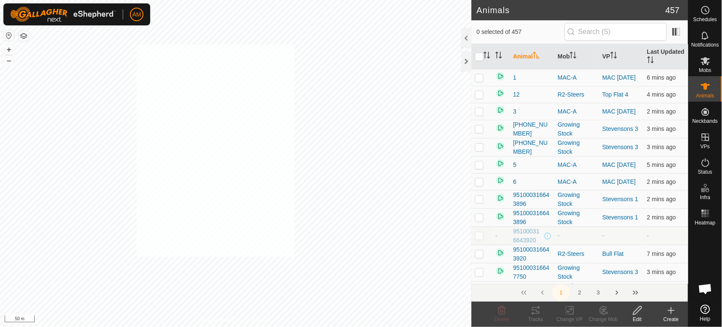
checkbox input "true"
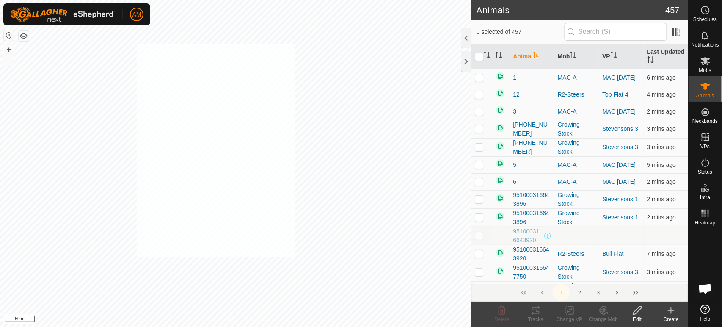
checkbox input "true"
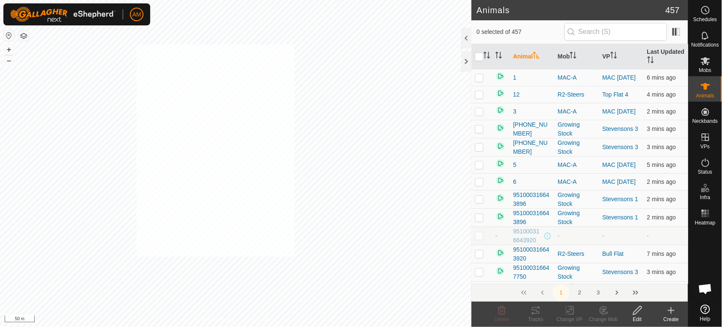
checkbox input "true"
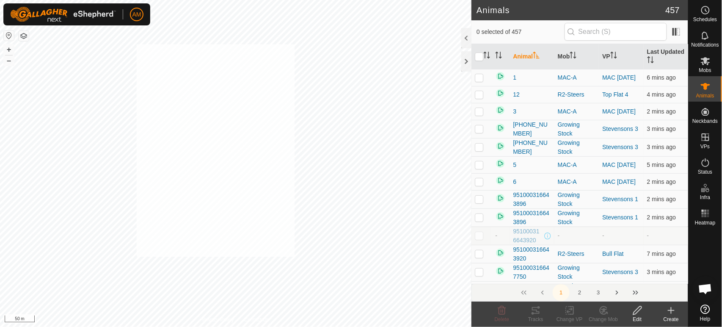
checkbox input "true"
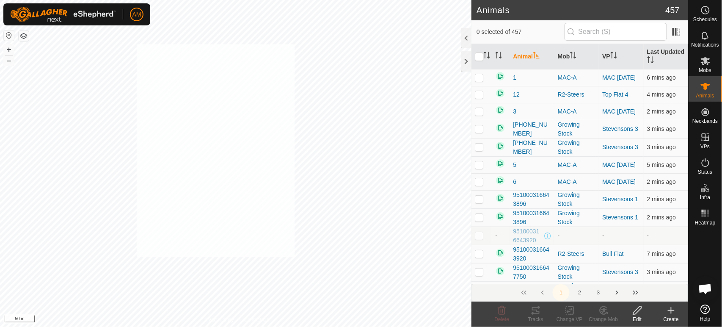
checkbox input "true"
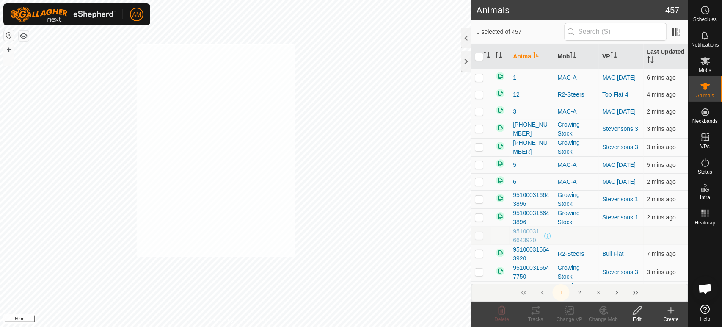
checkbox input "true"
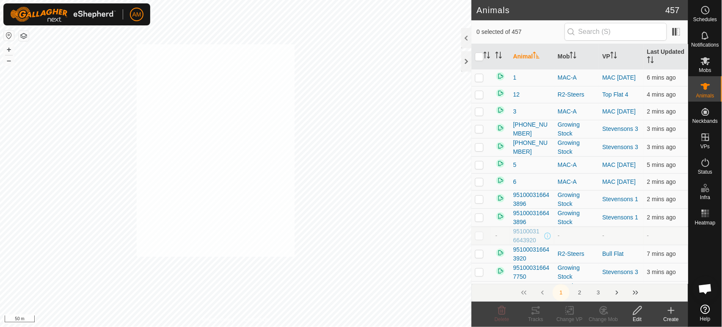
checkbox input "true"
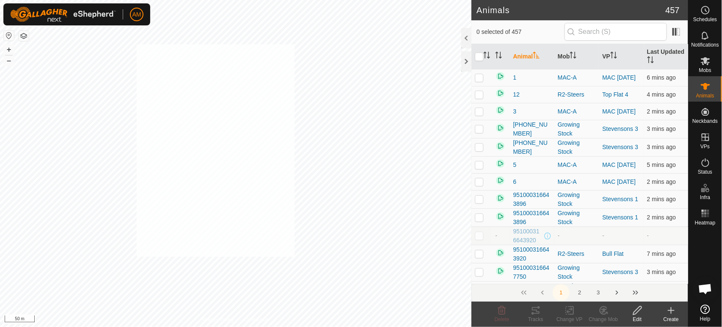
checkbox input "true"
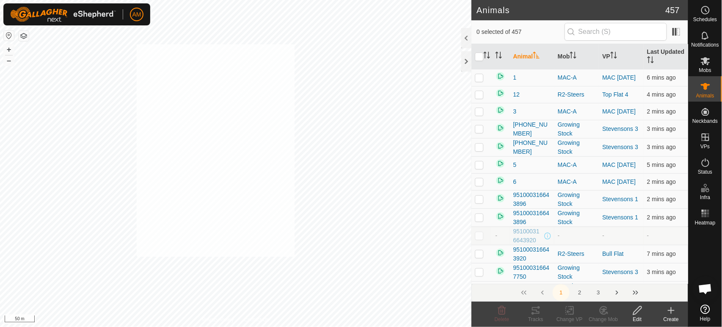
checkbox input "true"
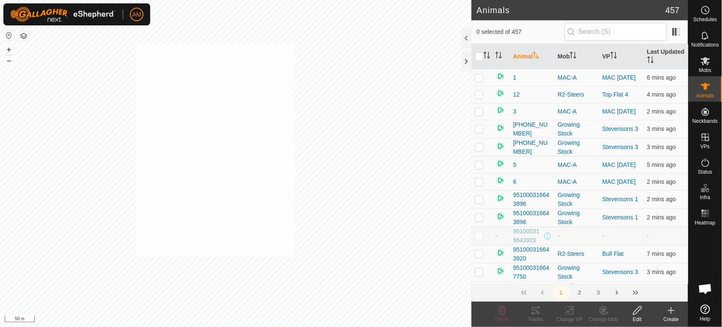
checkbox input "true"
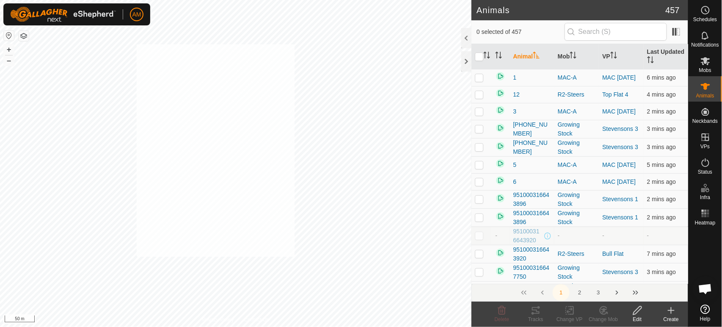
checkbox input "true"
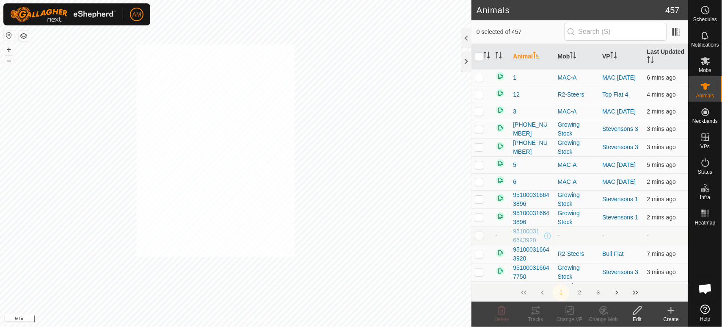
checkbox input "true"
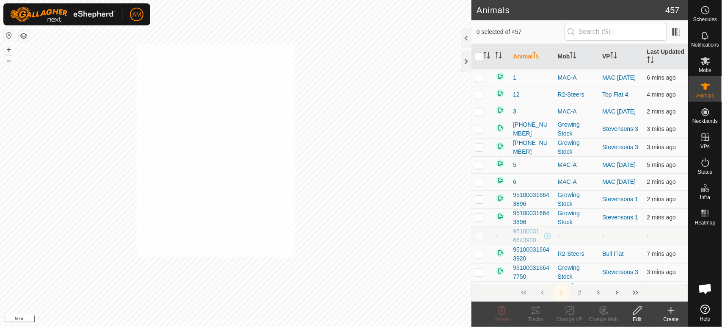
checkbox input "true"
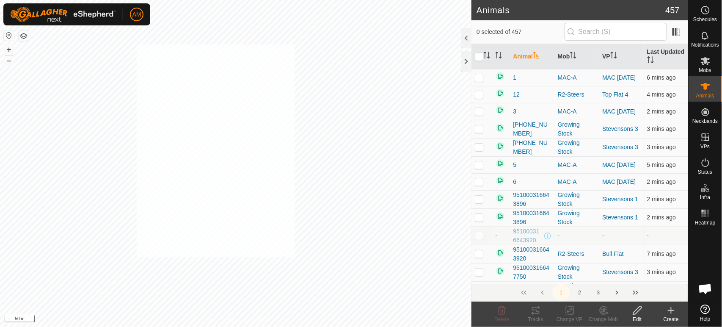
checkbox input "true"
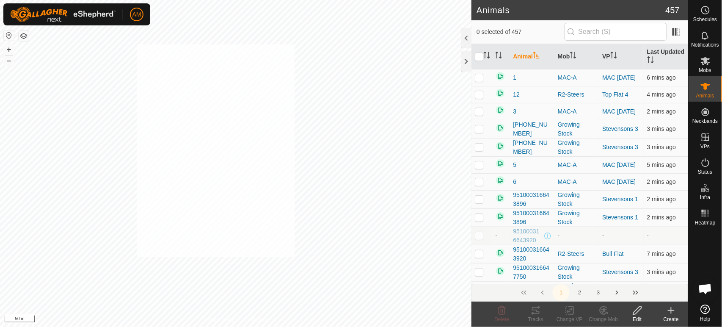
checkbox input "true"
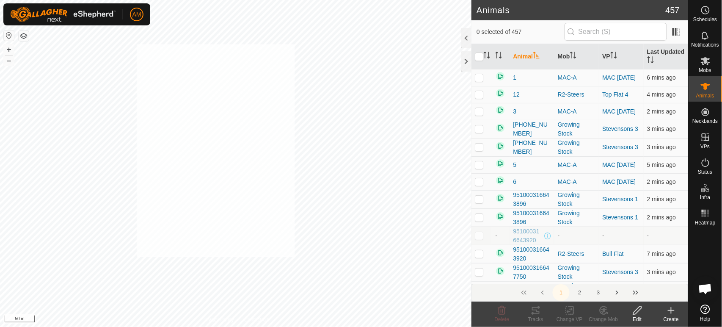
checkbox input "true"
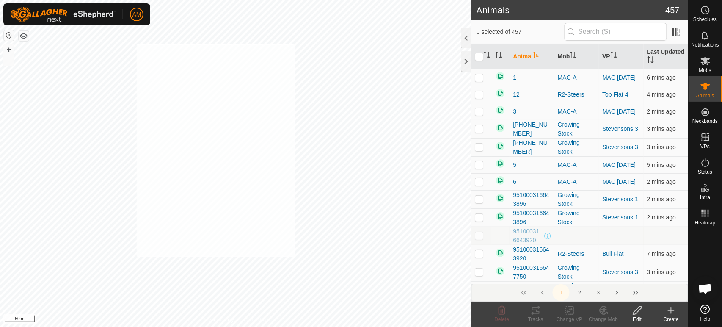
checkbox input "true"
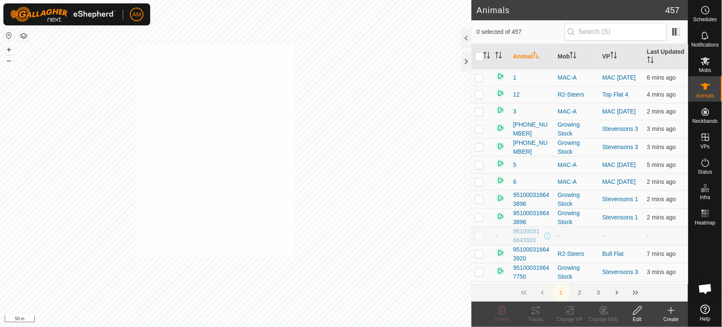
checkbox input "true"
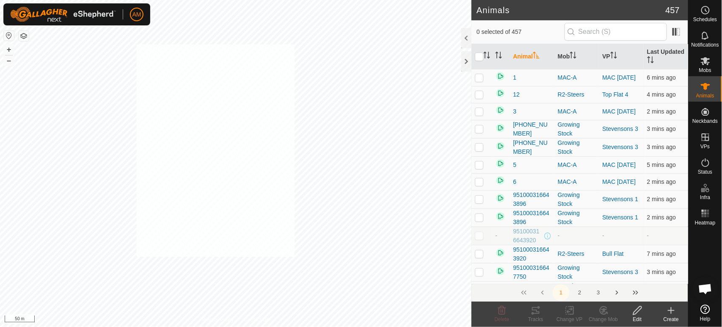
checkbox input "true"
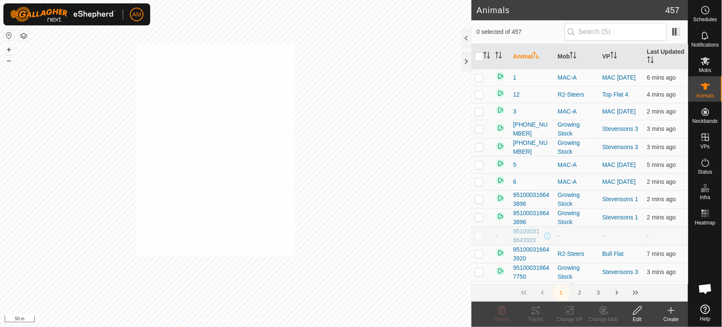
checkbox input "true"
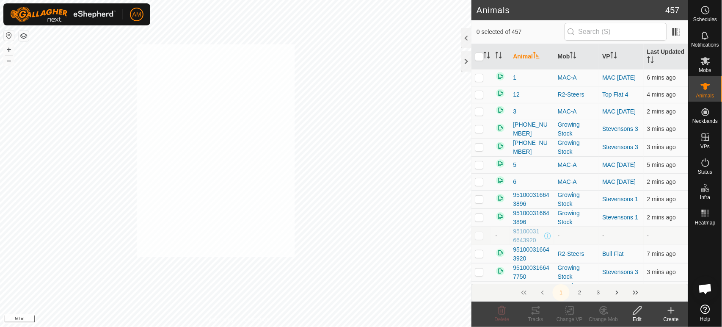
checkbox input "true"
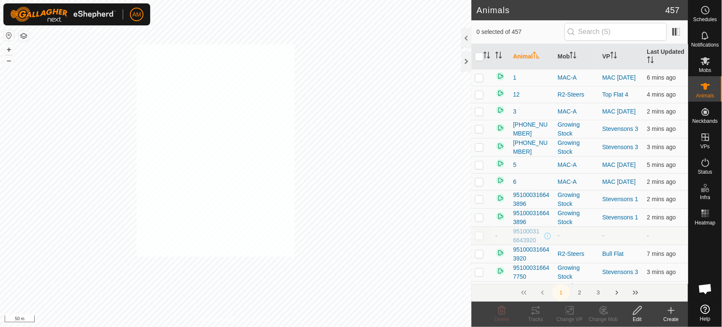
checkbox input "true"
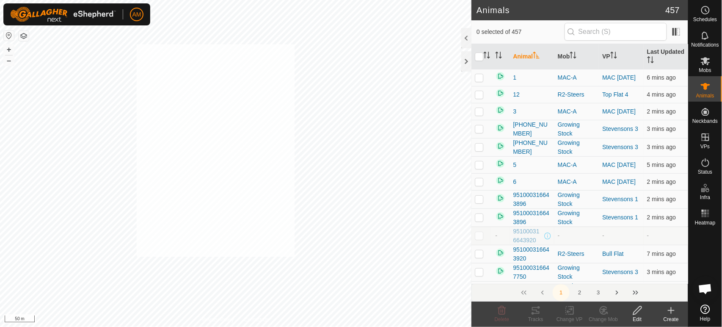
checkbox input "true"
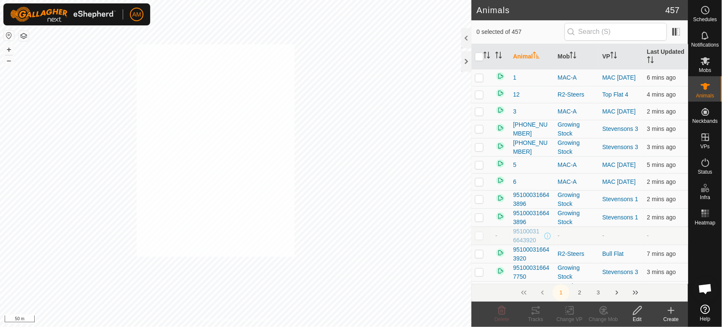
checkbox input "true"
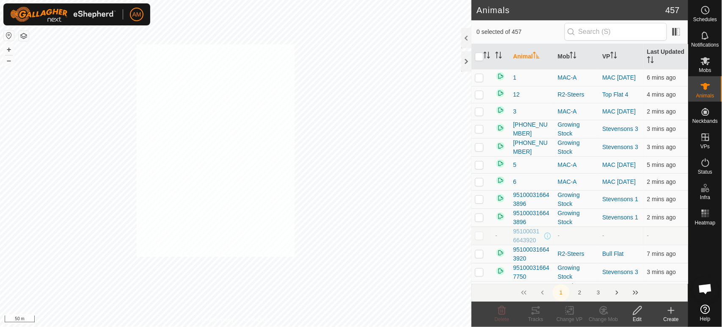
checkbox input "true"
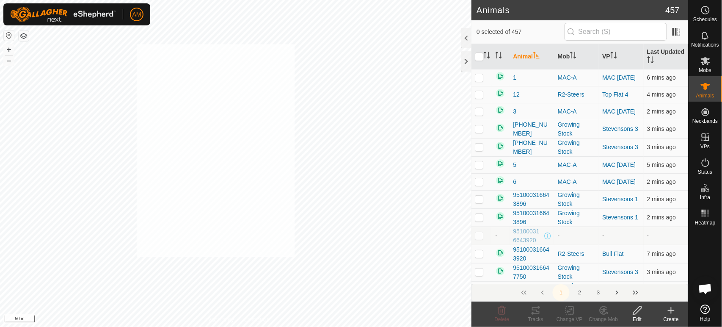
checkbox input "true"
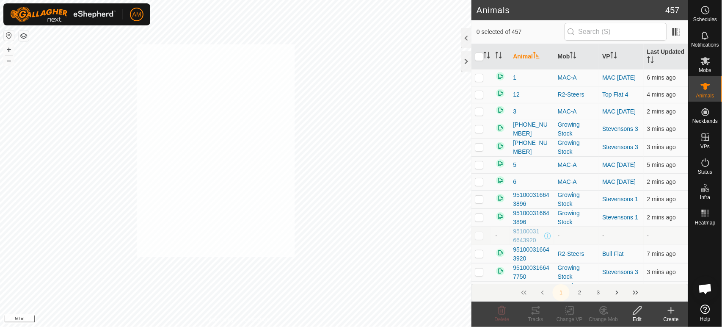
checkbox input "true"
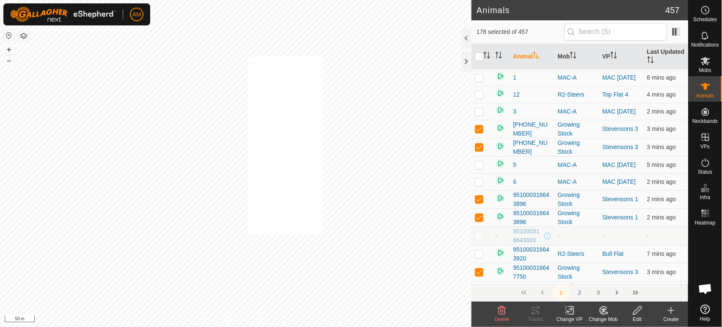
checkbox input "true"
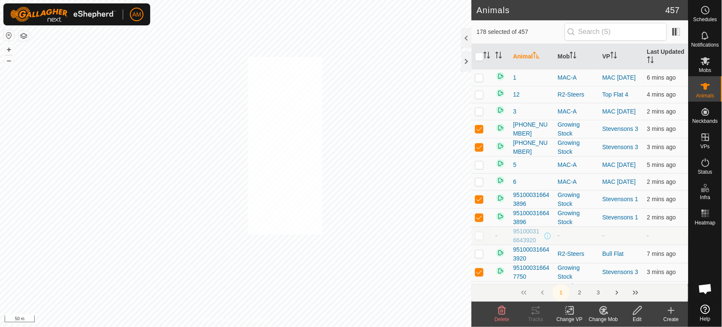
checkbox input "true"
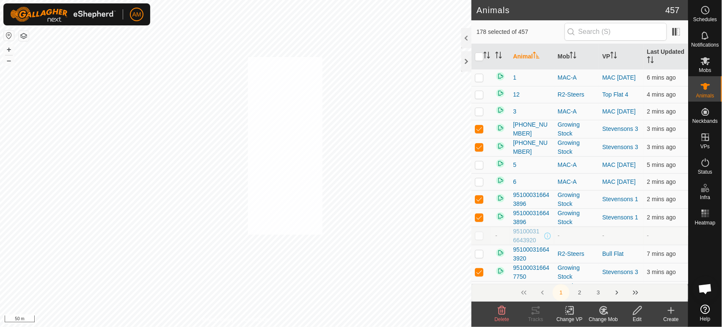
checkbox input "true"
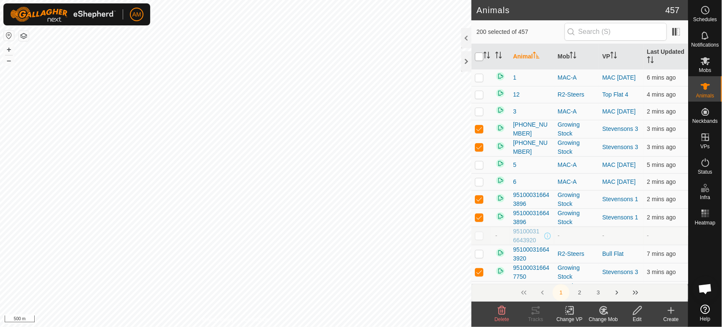
click at [477, 59] on input "checkbox" at bounding box center [479, 57] width 8 height 8
checkbox input "true"
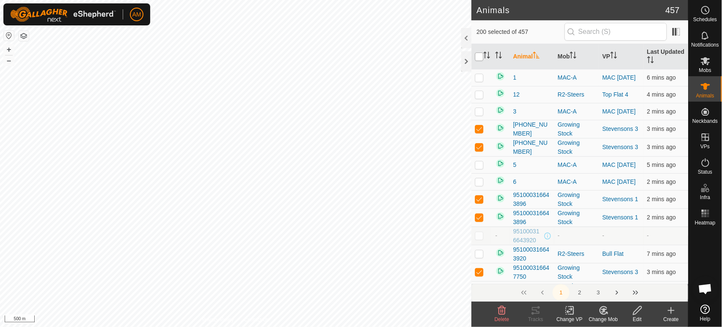
checkbox input "true"
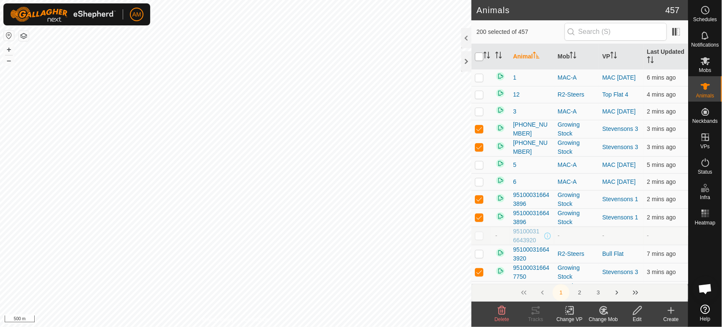
checkbox input "true"
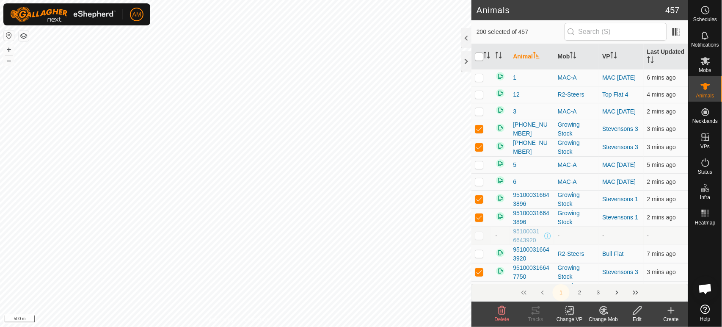
checkbox input "true"
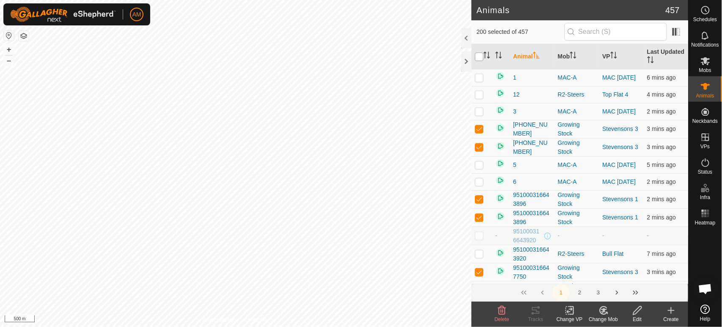
checkbox input "true"
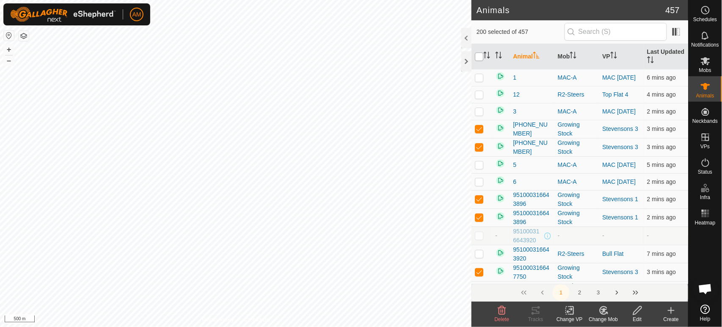
checkbox input "true"
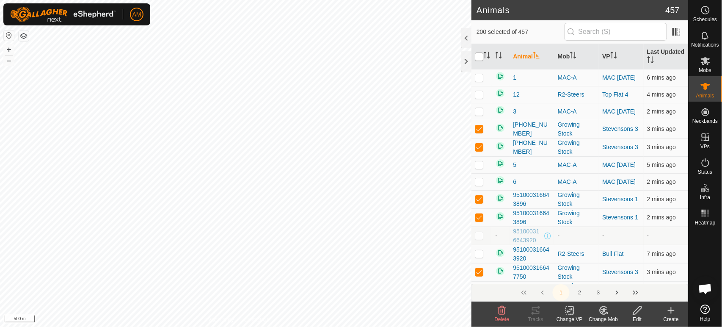
checkbox input "true"
click at [477, 59] on input "checkbox" at bounding box center [479, 57] width 8 height 8
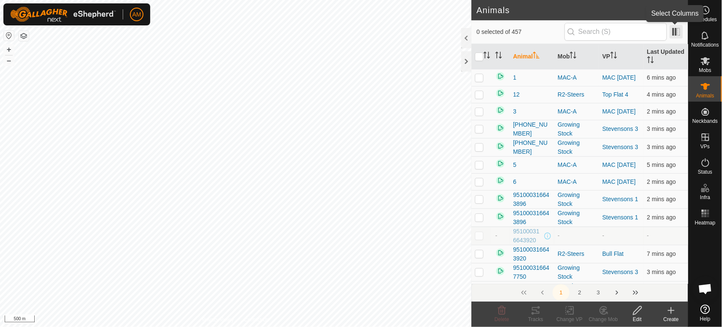
click at [679, 33] on span at bounding box center [677, 32] width 14 height 14
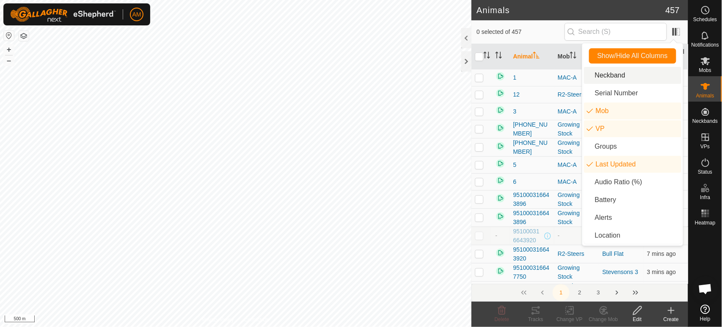
click at [611, 71] on li "Neckband" at bounding box center [632, 75] width 97 height 17
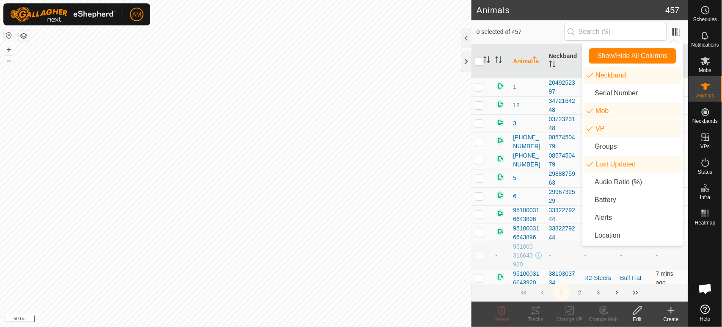
click at [588, 252] on div "-" at bounding box center [599, 255] width 29 height 9
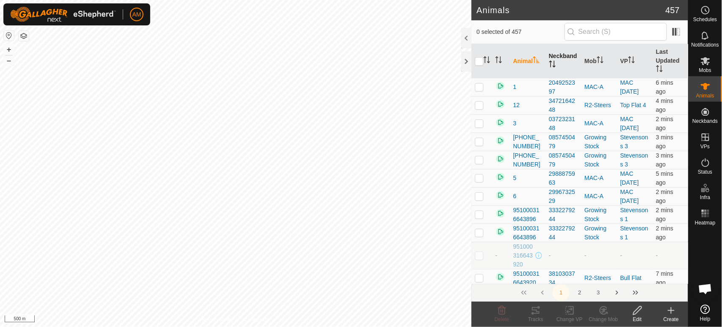
click at [560, 61] on th "Neckband" at bounding box center [564, 61] width 36 height 34
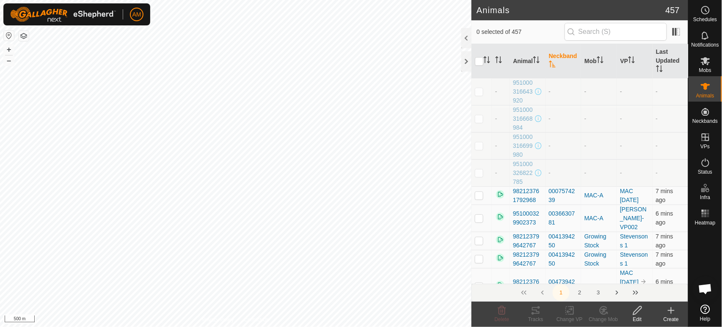
click at [479, 94] on p-checkbox at bounding box center [479, 91] width 8 height 7
click at [480, 120] on p-checkbox at bounding box center [479, 118] width 8 height 7
click at [481, 147] on p-checkbox at bounding box center [479, 145] width 8 height 7
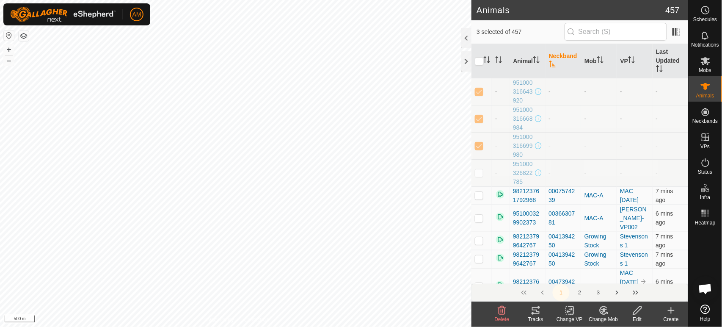
click at [479, 177] on td at bounding box center [482, 172] width 20 height 27
click at [633, 313] on icon at bounding box center [638, 310] width 11 height 10
click at [641, 312] on icon at bounding box center [638, 310] width 11 height 10
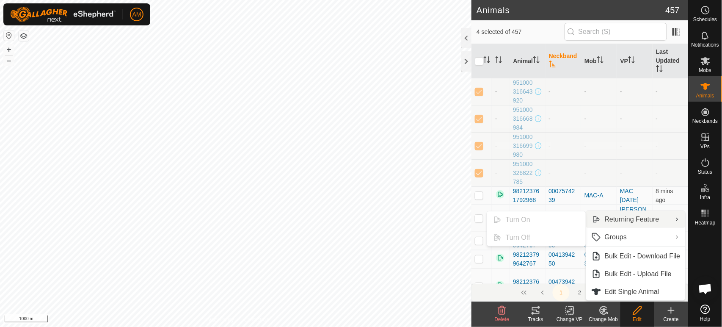
click at [618, 156] on td "-" at bounding box center [635, 145] width 36 height 27
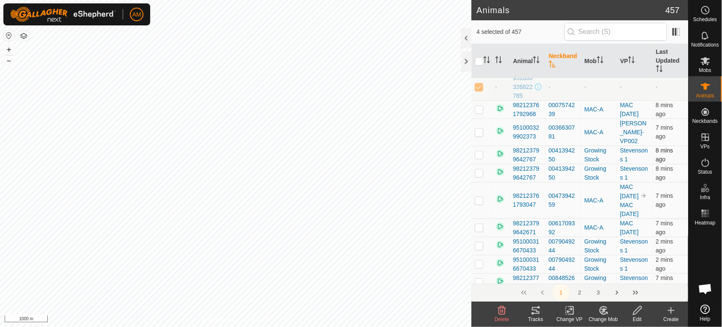
scroll to position [94, 0]
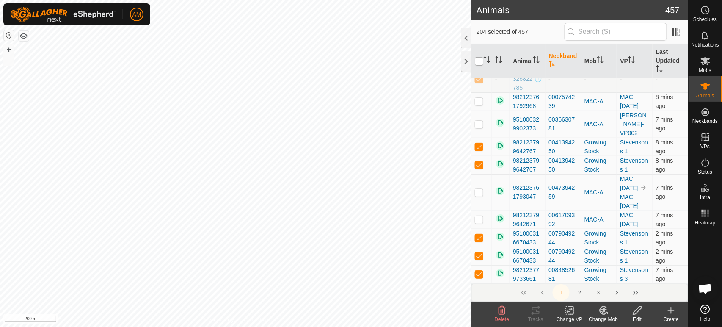
click at [480, 63] on input "checkbox" at bounding box center [479, 61] width 8 height 8
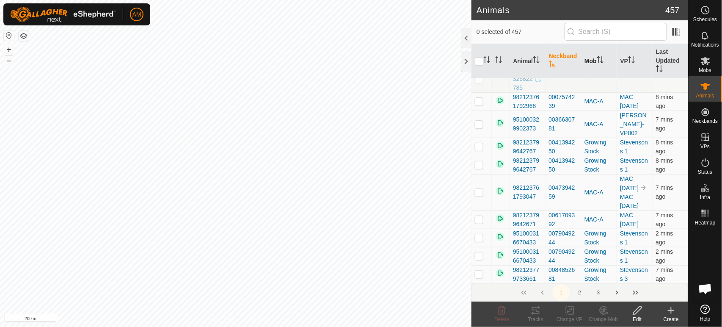
click at [593, 63] on th "Mob" at bounding box center [599, 61] width 36 height 34
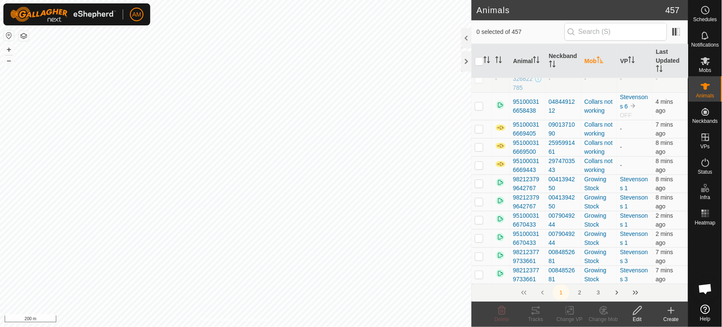
scroll to position [0, 0]
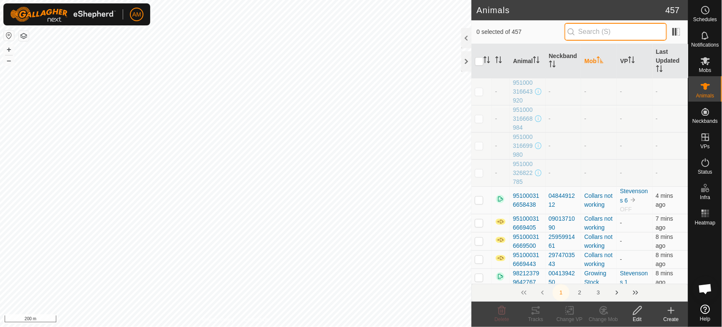
click at [588, 31] on input "text" at bounding box center [616, 32] width 102 height 18
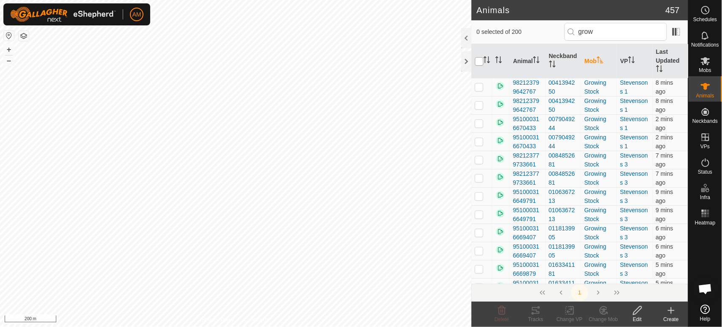
click at [481, 62] on input "checkbox" at bounding box center [479, 61] width 8 height 8
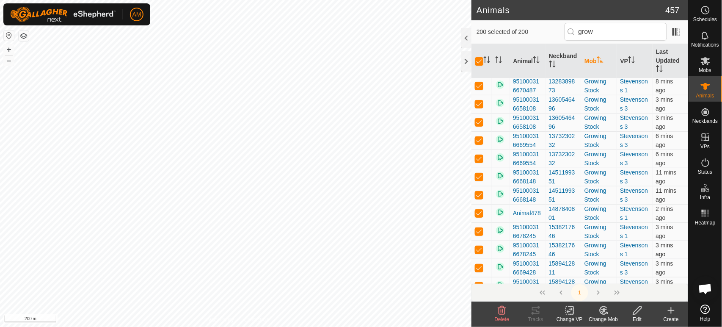
scroll to position [1082, 0]
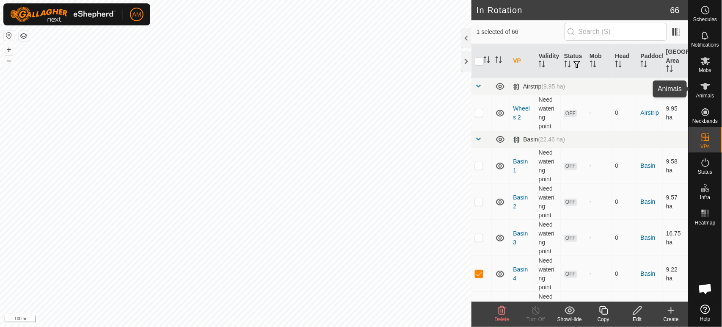
click at [706, 91] on icon at bounding box center [706, 86] width 10 height 10
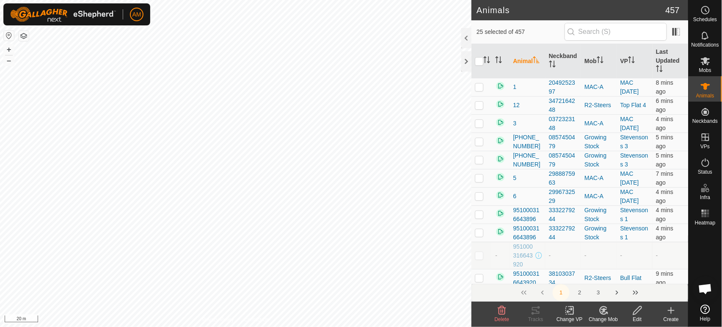
click at [573, 315] on icon at bounding box center [570, 310] width 11 height 10
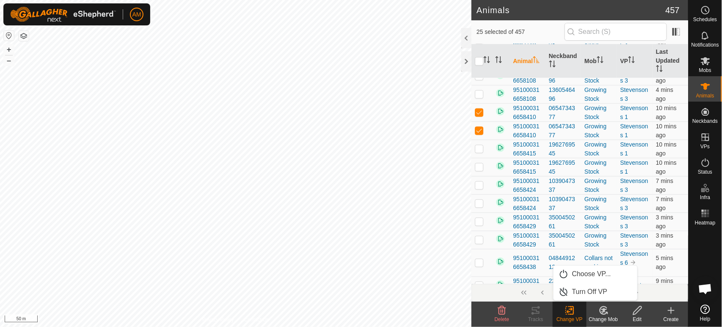
scroll to position [329, 0]
click at [590, 280] on link "Choose VP..." at bounding box center [596, 273] width 84 height 17
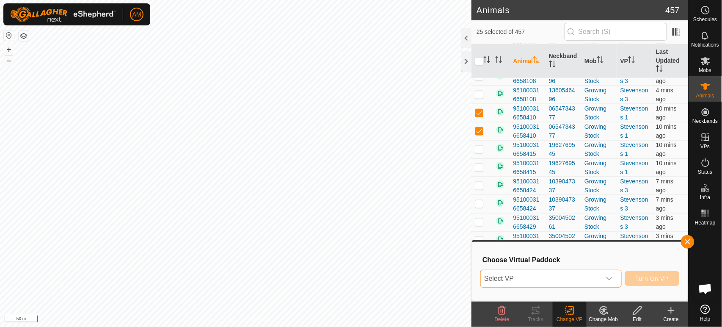
click at [586, 281] on span "Select VP" at bounding box center [541, 278] width 120 height 17
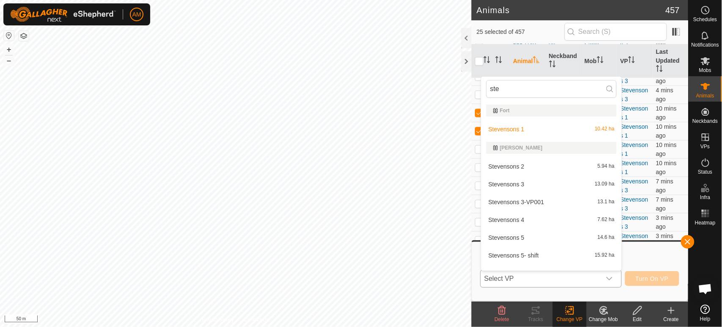
click at [537, 204] on li "Stevensons 3-VP001 13.1 ha" at bounding box center [551, 201] width 141 height 17
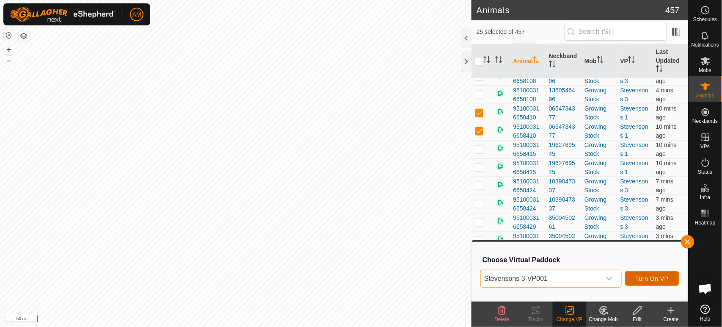
click at [642, 285] on button "Turn On VP" at bounding box center [652, 278] width 54 height 15
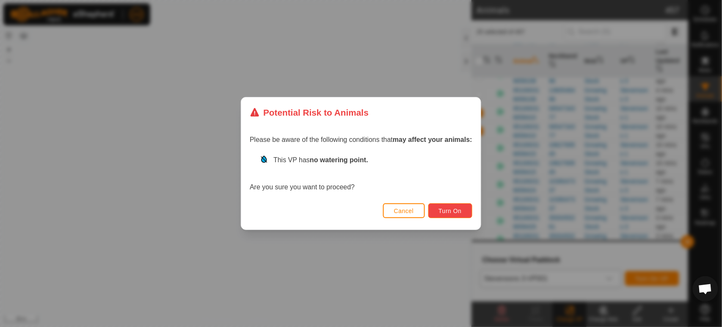
click at [451, 213] on span "Turn On" at bounding box center [450, 210] width 23 height 7
